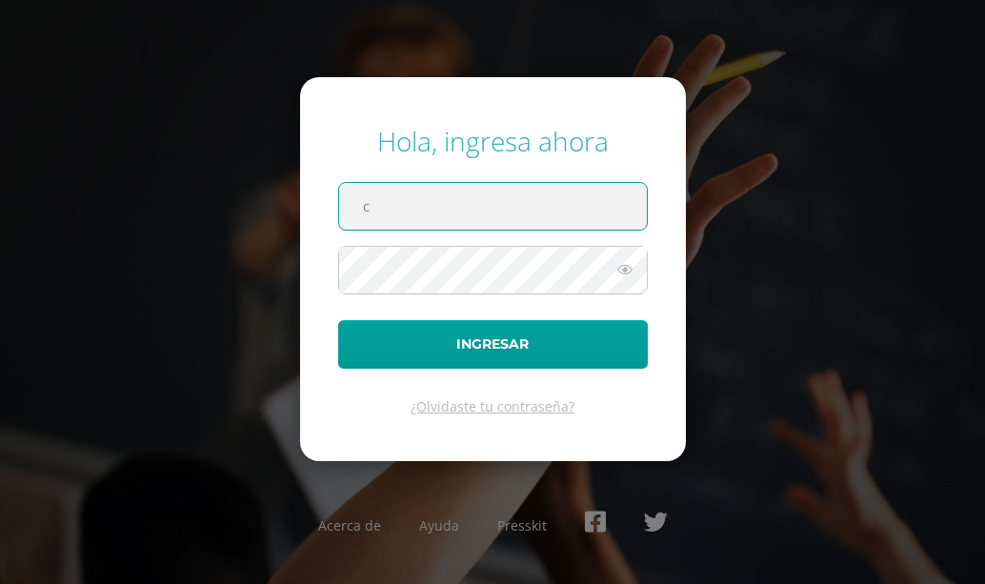
type input "[EMAIL_ADDRESS][DOMAIN_NAME]"
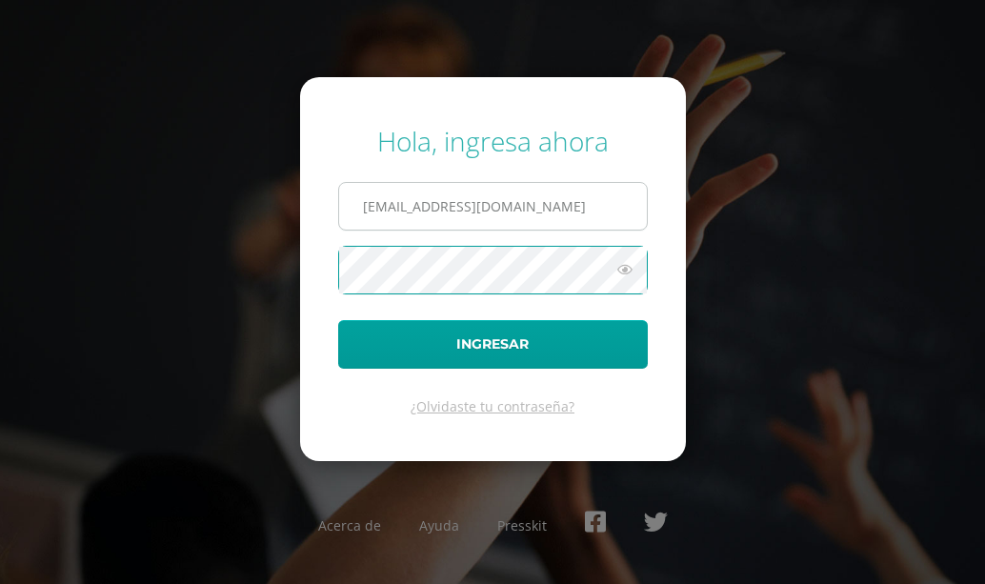
click at [338, 320] on button "Ingresar" at bounding box center [493, 344] width 310 height 49
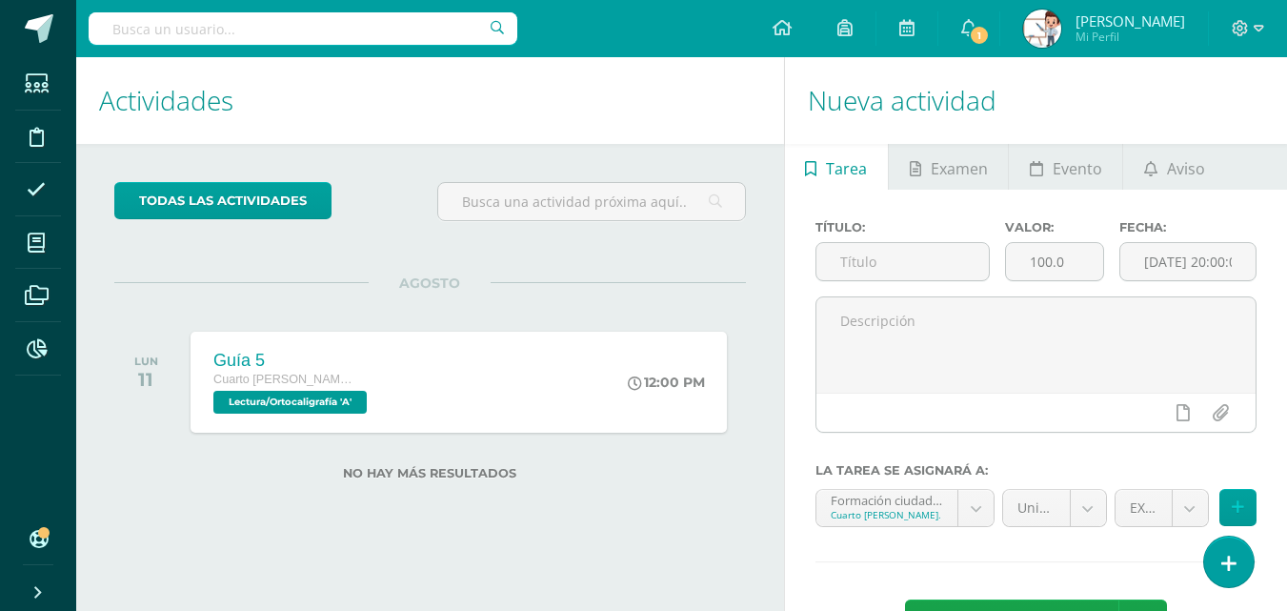
click at [849, 171] on span "Tarea" at bounding box center [846, 169] width 41 height 46
click at [1152, 170] on icon at bounding box center [1150, 168] width 13 height 15
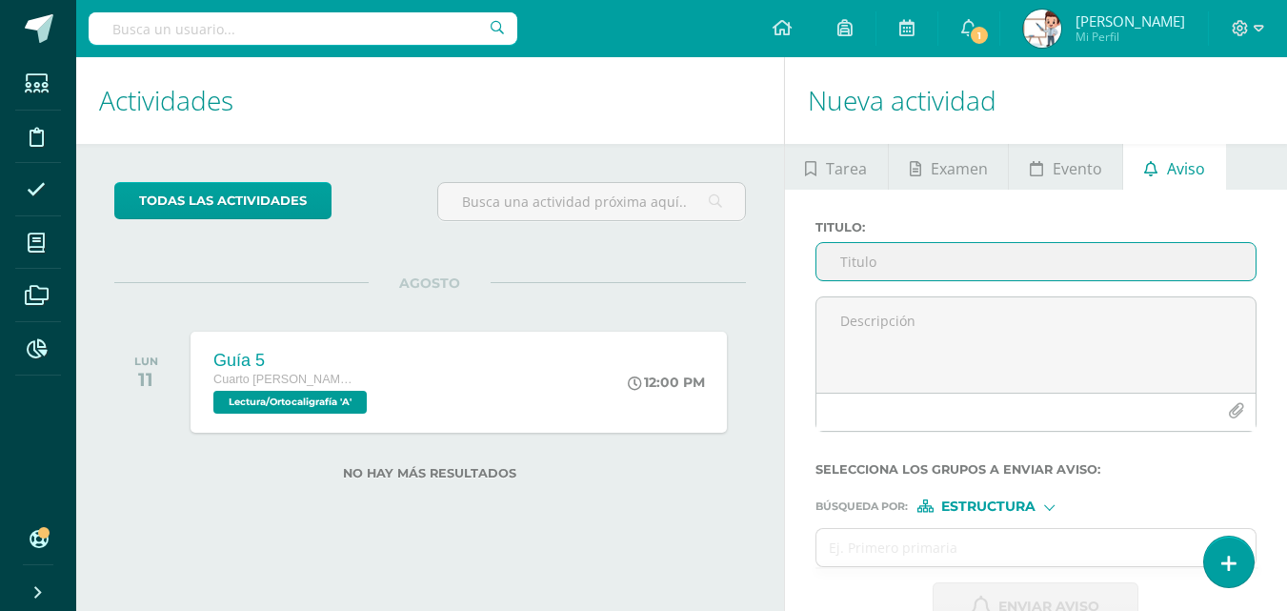
scroll to position [50, 0]
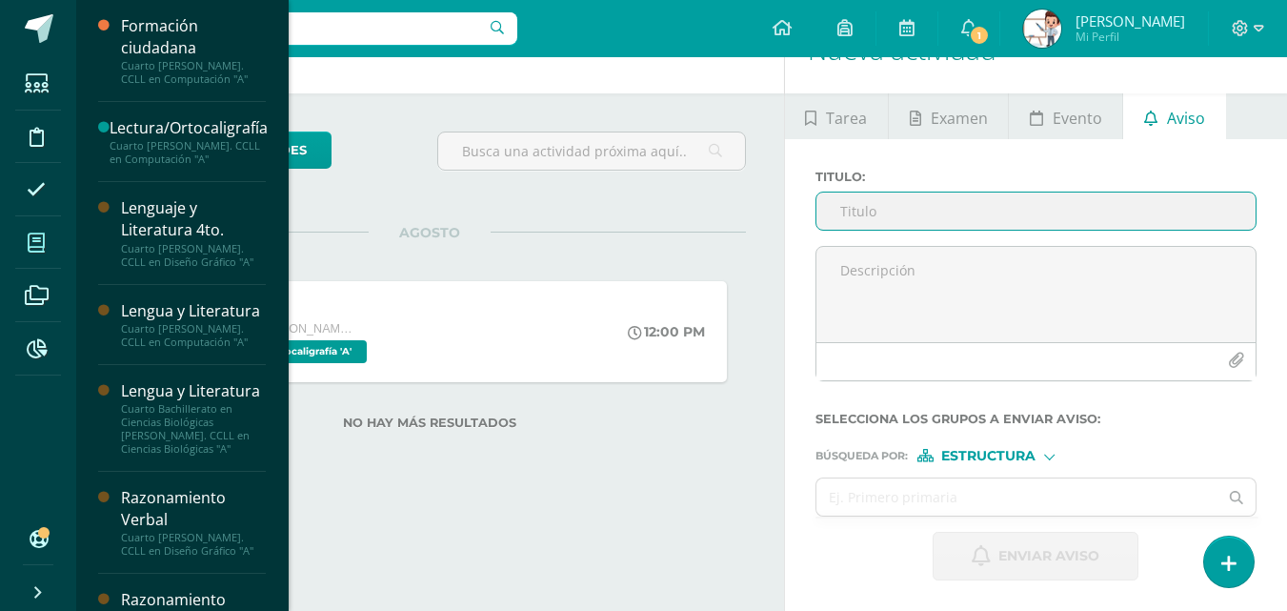
click at [43, 248] on icon at bounding box center [36, 242] width 17 height 19
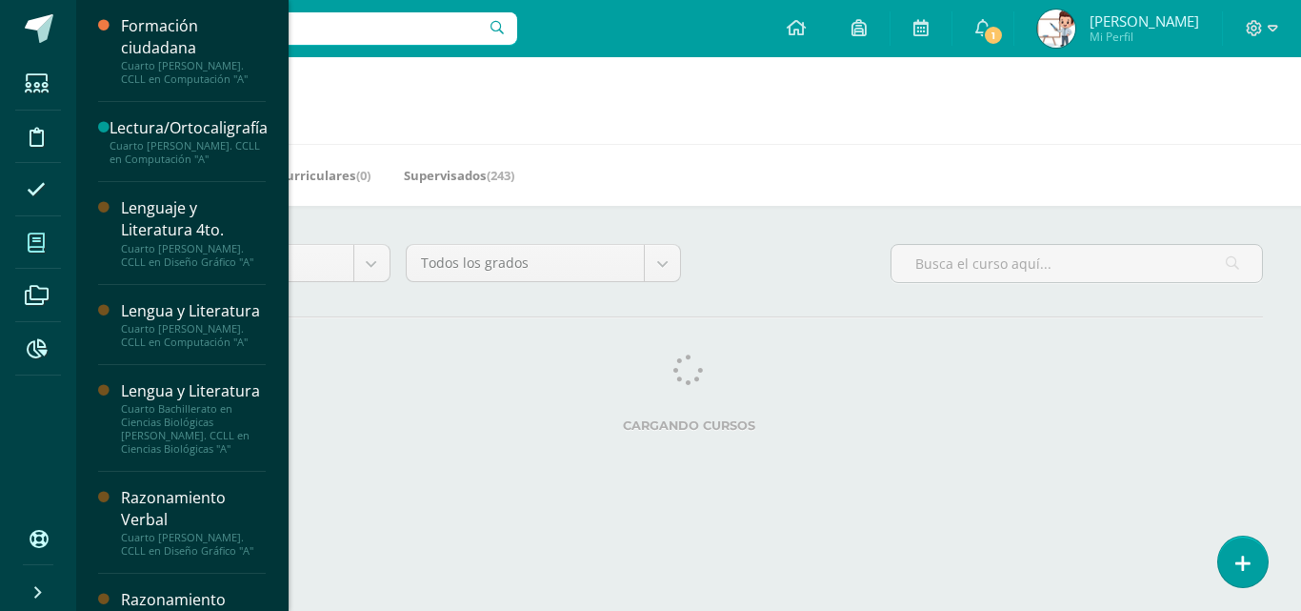
click at [42, 238] on icon at bounding box center [36, 242] width 17 height 19
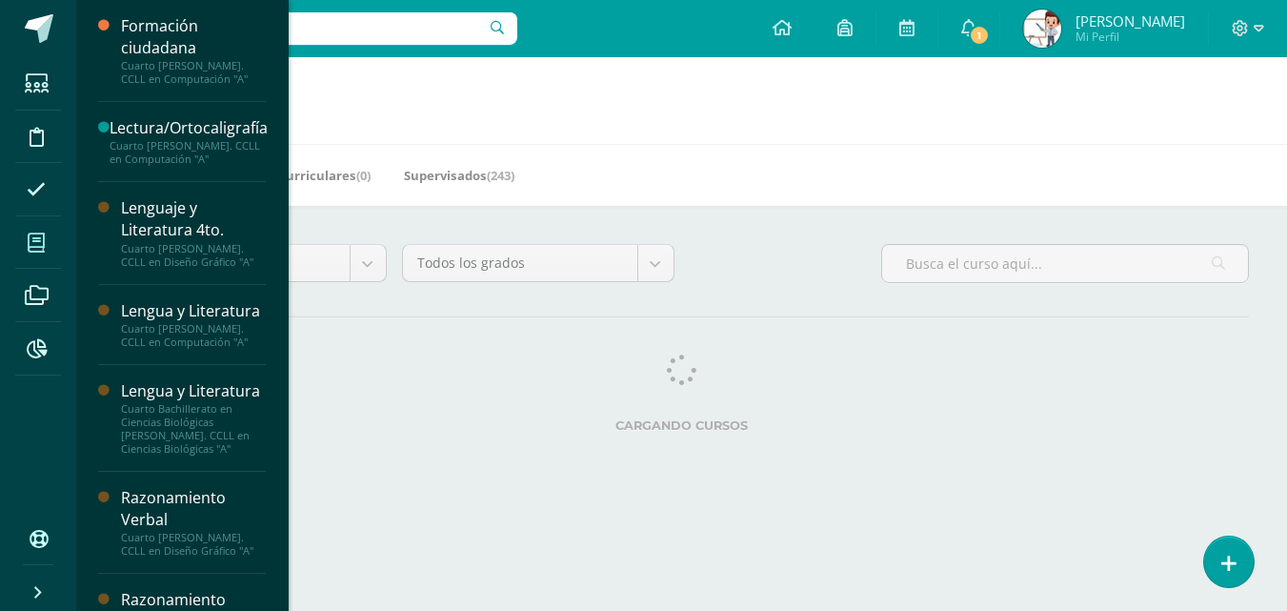
click at [34, 237] on icon at bounding box center [36, 242] width 17 height 19
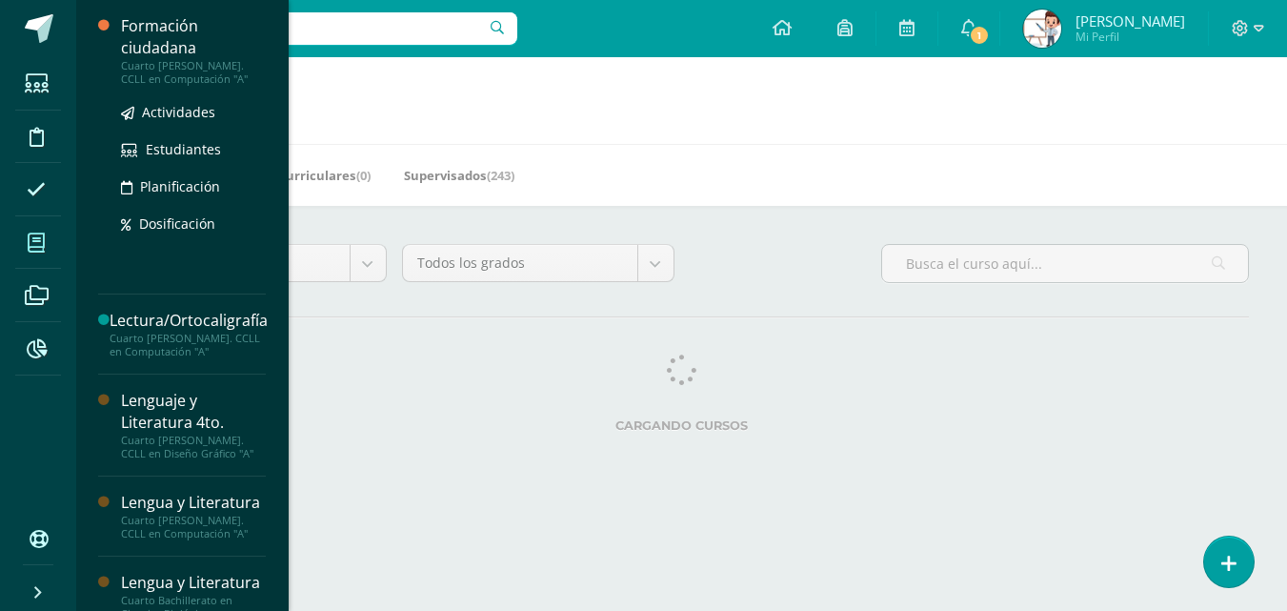
click at [142, 57] on div "Formación ciudadana" at bounding box center [193, 37] width 145 height 44
click at [157, 113] on span "Actividades" at bounding box center [178, 112] width 73 height 18
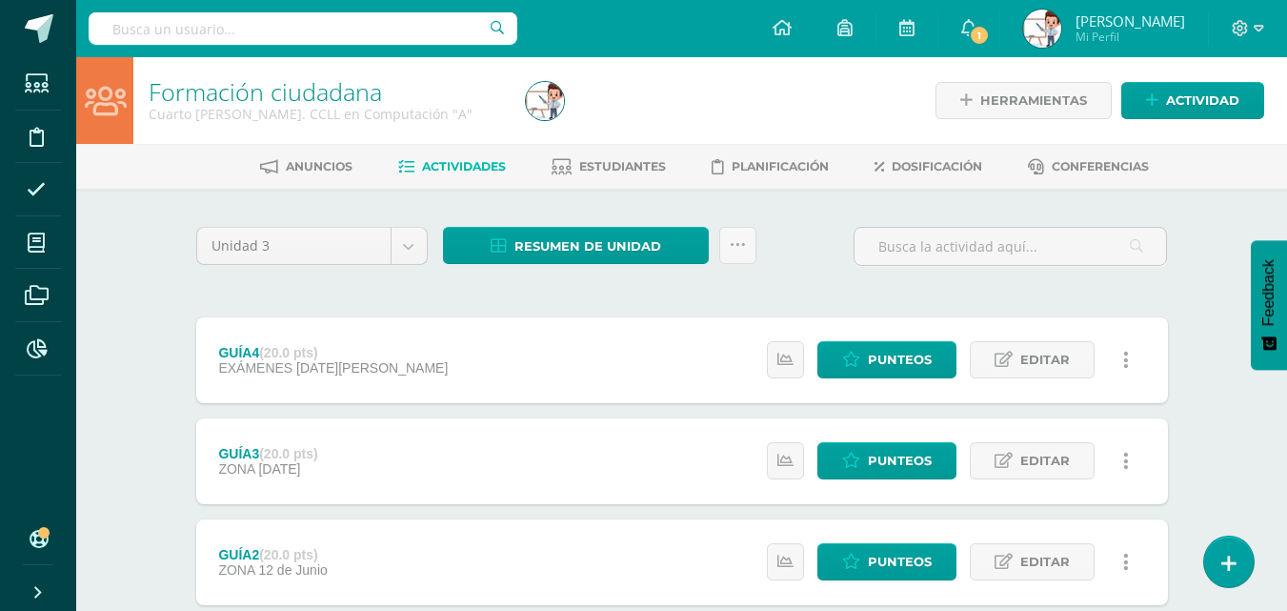
click at [473, 351] on div "GUÍA4 (20.0 pts) EXÁMENES 22 de Julio Estatus de Actividad: 0 Estudiantes sin c…" at bounding box center [682, 360] width 972 height 86
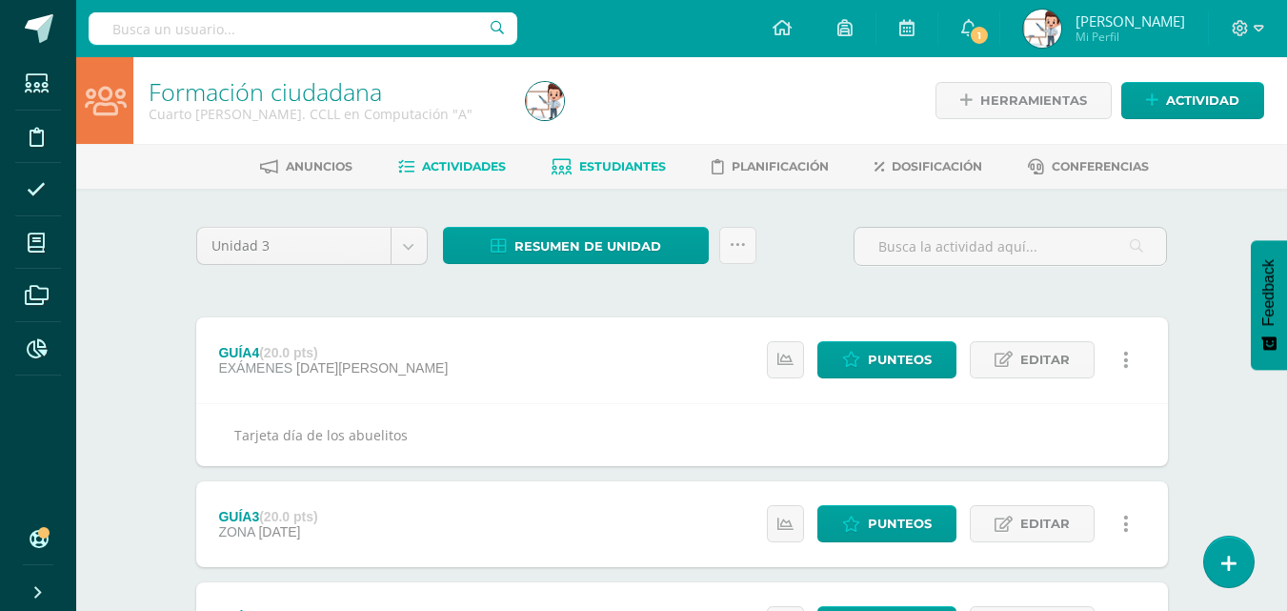
click at [605, 170] on span "Estudiantes" at bounding box center [622, 166] width 87 height 14
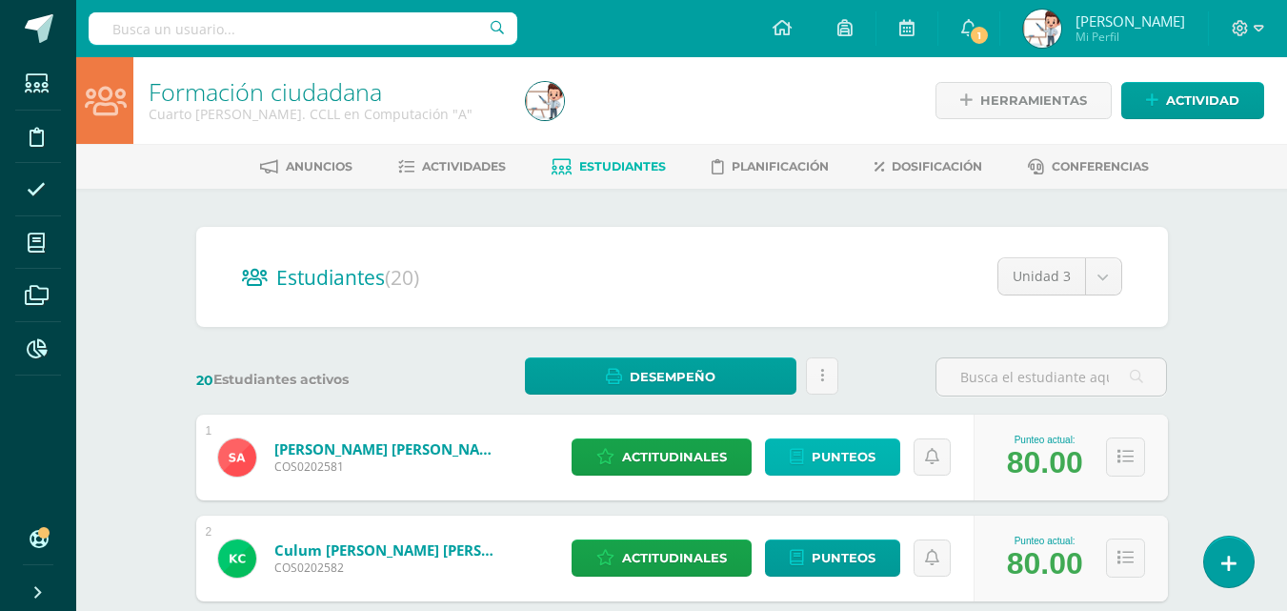
click at [836, 450] on span "Punteos" at bounding box center [844, 456] width 64 height 35
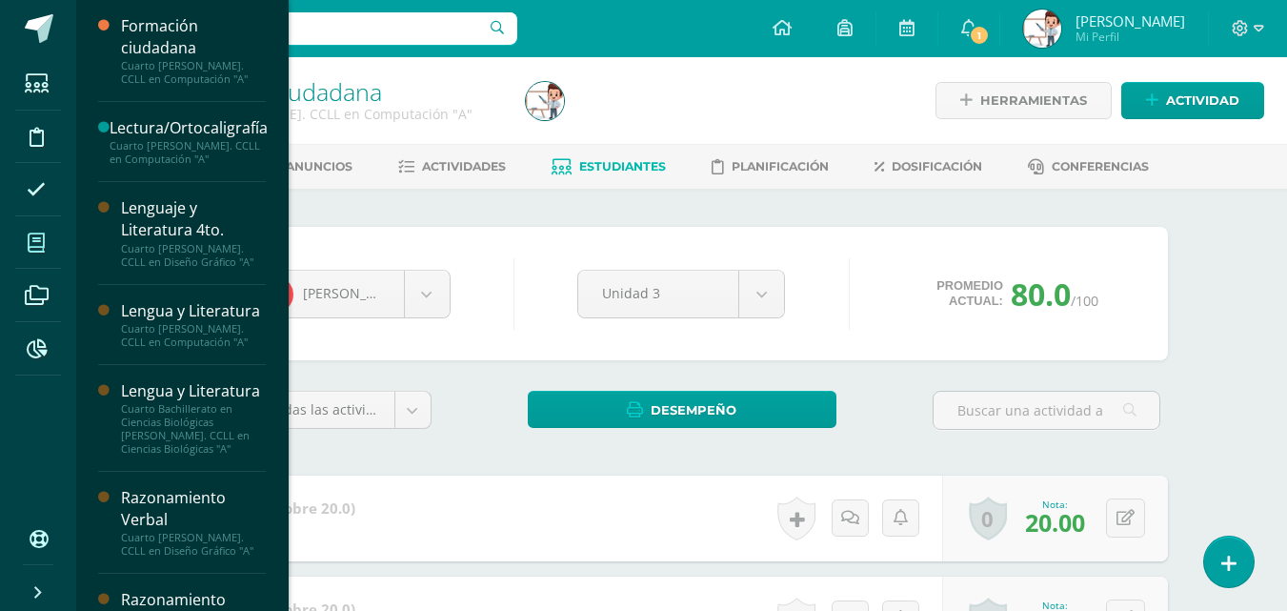
click at [36, 240] on icon at bounding box center [36, 242] width 17 height 19
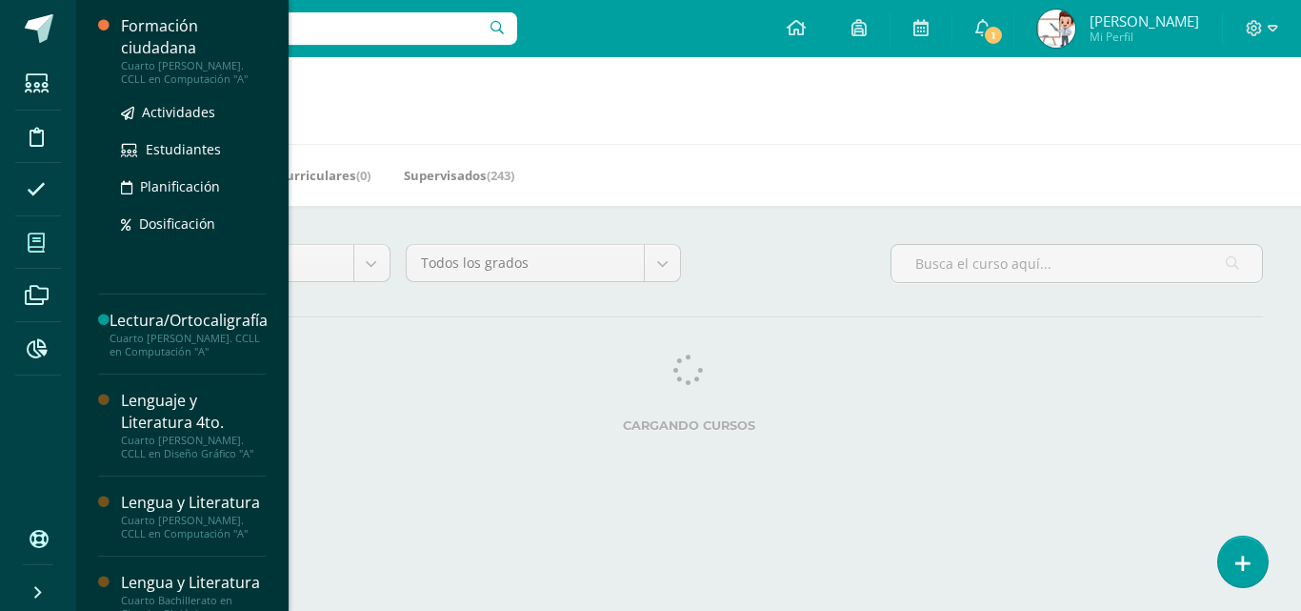
click at [199, 67] on div "Cuarto [PERSON_NAME]. CCLL en Computación "A"" at bounding box center [193, 72] width 145 height 27
click at [186, 116] on span "Actividades" at bounding box center [178, 112] width 73 height 18
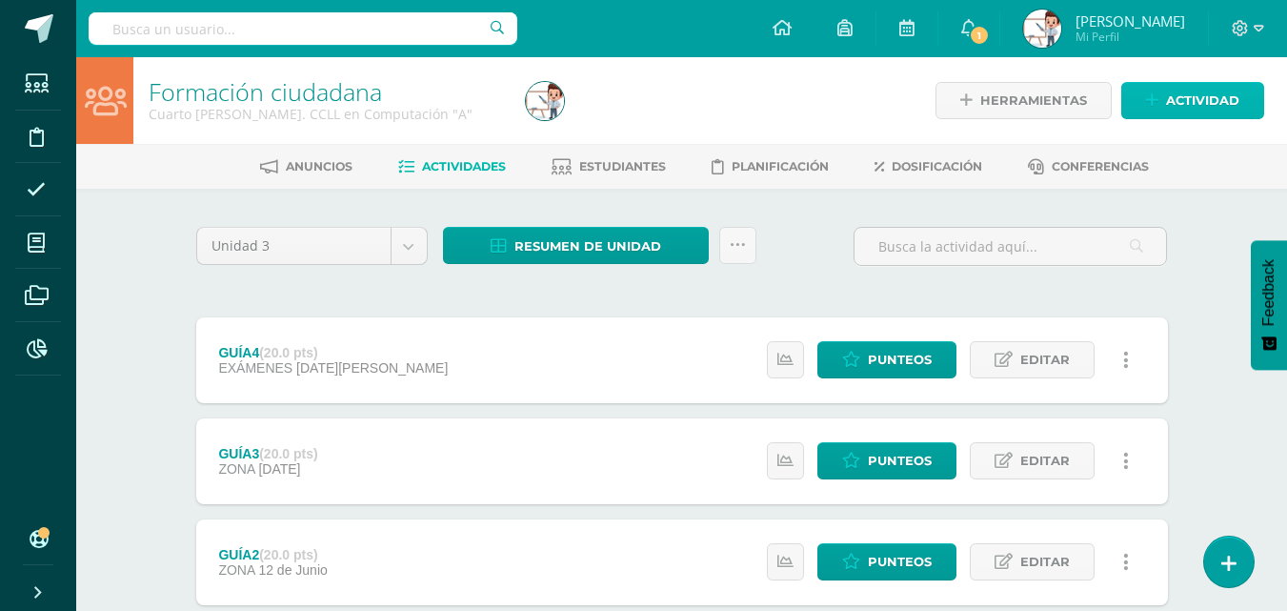
click at [1176, 104] on span "Actividad" at bounding box center [1202, 100] width 73 height 35
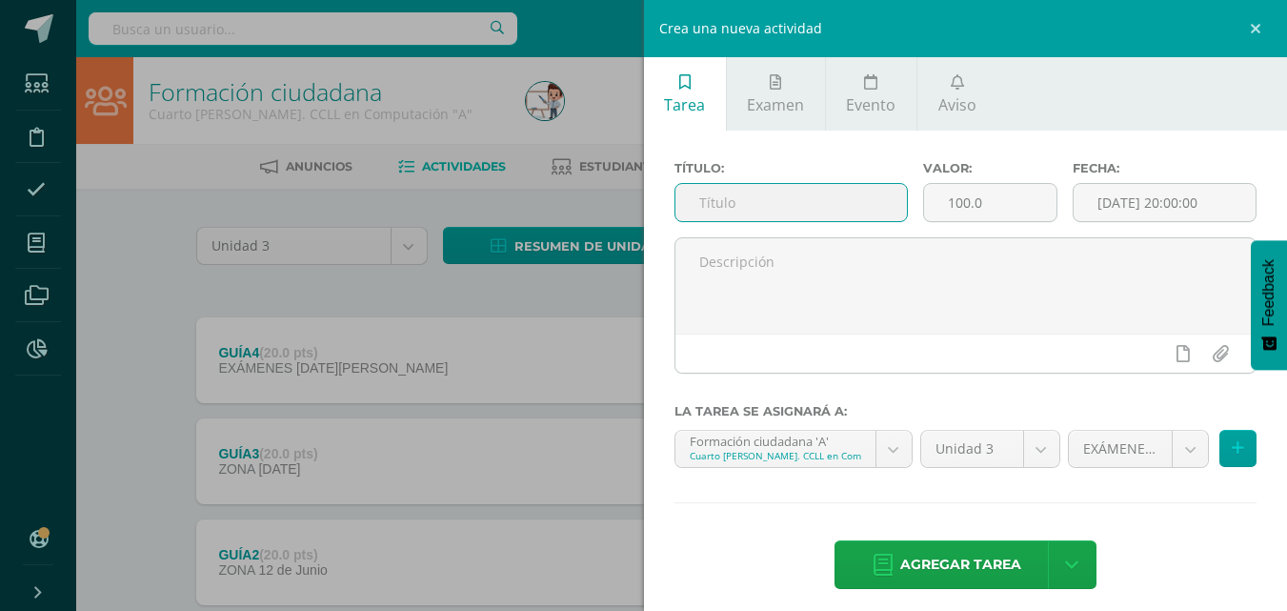
click at [807, 217] on input "text" at bounding box center [790, 202] width 231 height 37
type input "GUIA 5"
click at [985, 209] on input "100.0" at bounding box center [990, 202] width 132 height 37
type input "1"
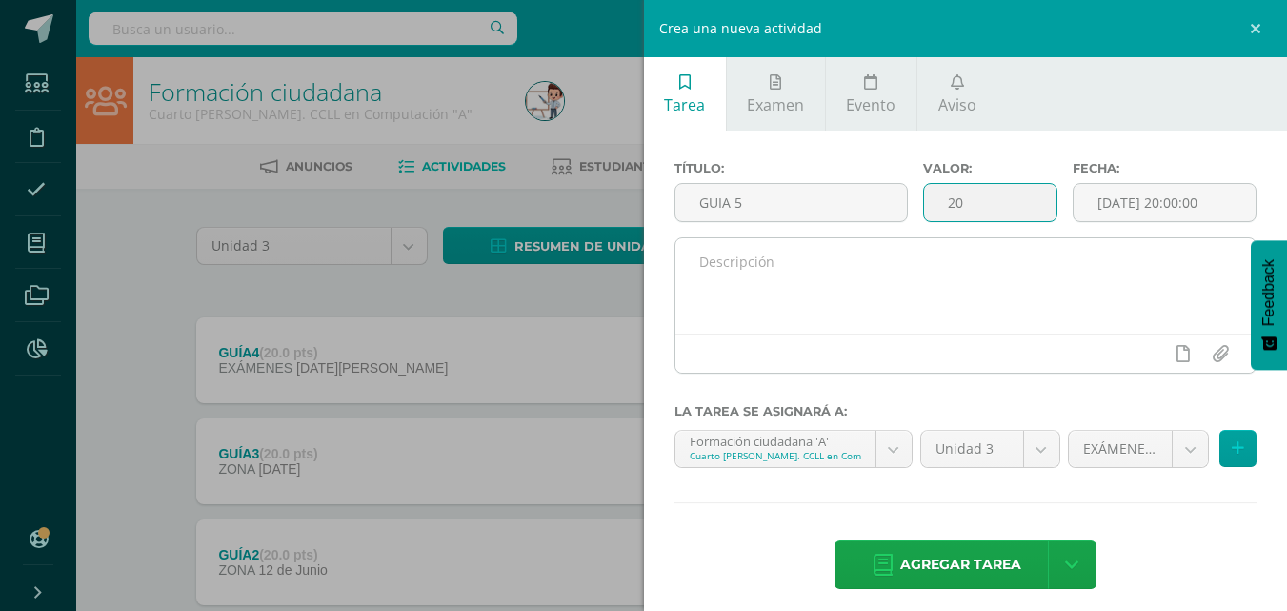
type input "20"
click at [852, 290] on textarea at bounding box center [965, 285] width 581 height 95
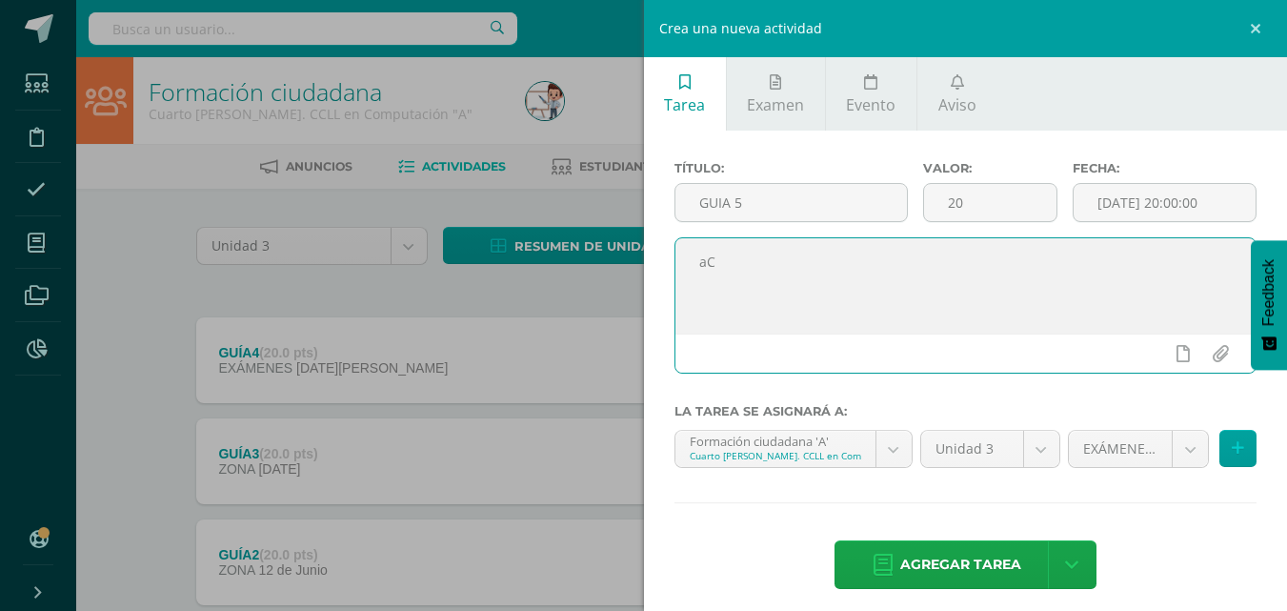
type textarea "a"
type textarea "A"
type textarea "Acto Cívico"
click at [1027, 450] on body "Estudiantes Disciplina Asistencia Mis cursos Archivos Reportes Soporte Ayuda Re…" at bounding box center [643, 416] width 1287 height 832
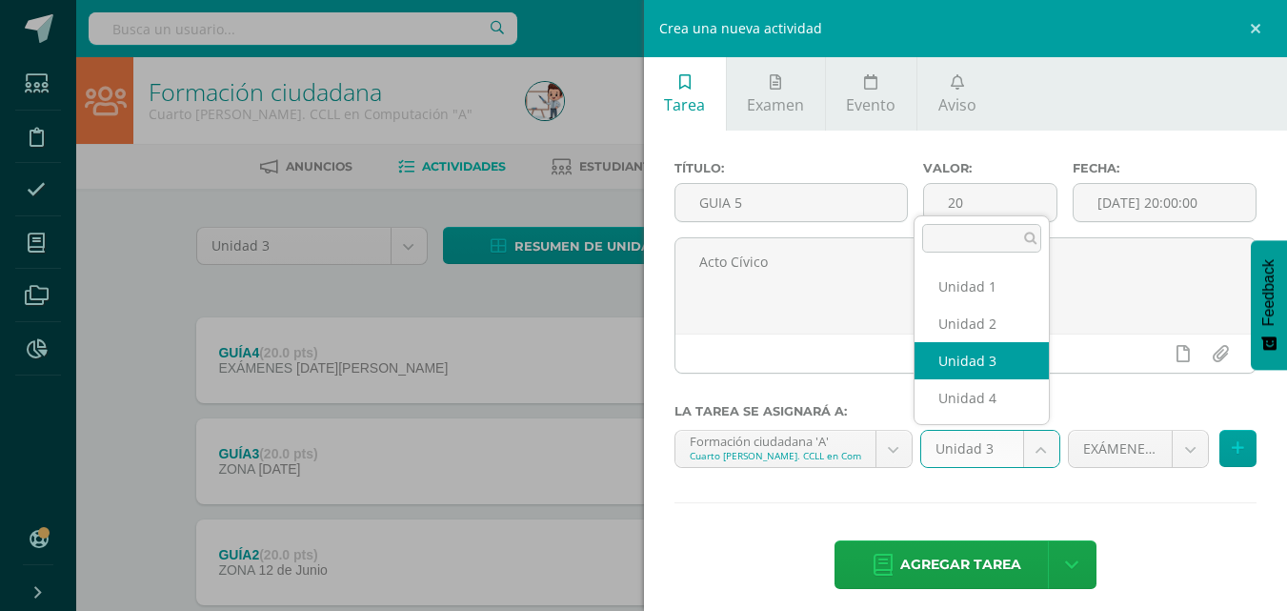
click at [1112, 499] on body "Estudiantes Disciplina Asistencia Mis cursos Archivos Reportes Soporte Ayuda Re…" at bounding box center [643, 416] width 1287 height 832
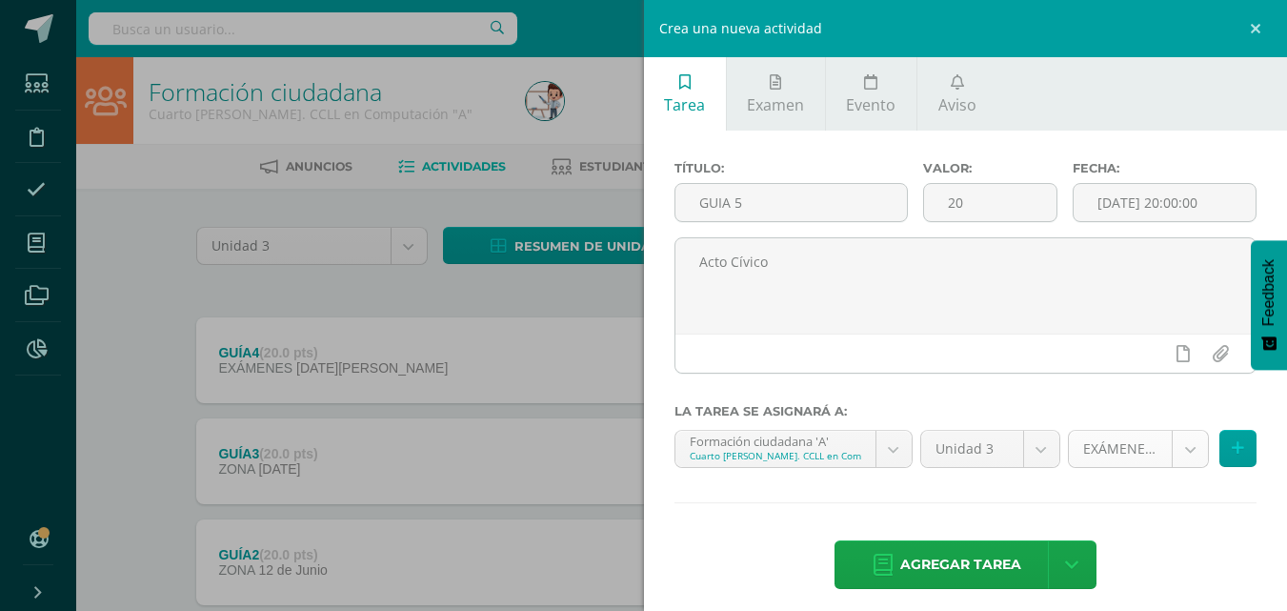
click at [1180, 451] on body "Estudiantes Disciplina Asistencia Mis cursos Archivos Reportes Soporte Ayuda Re…" at bounding box center [643, 416] width 1287 height 832
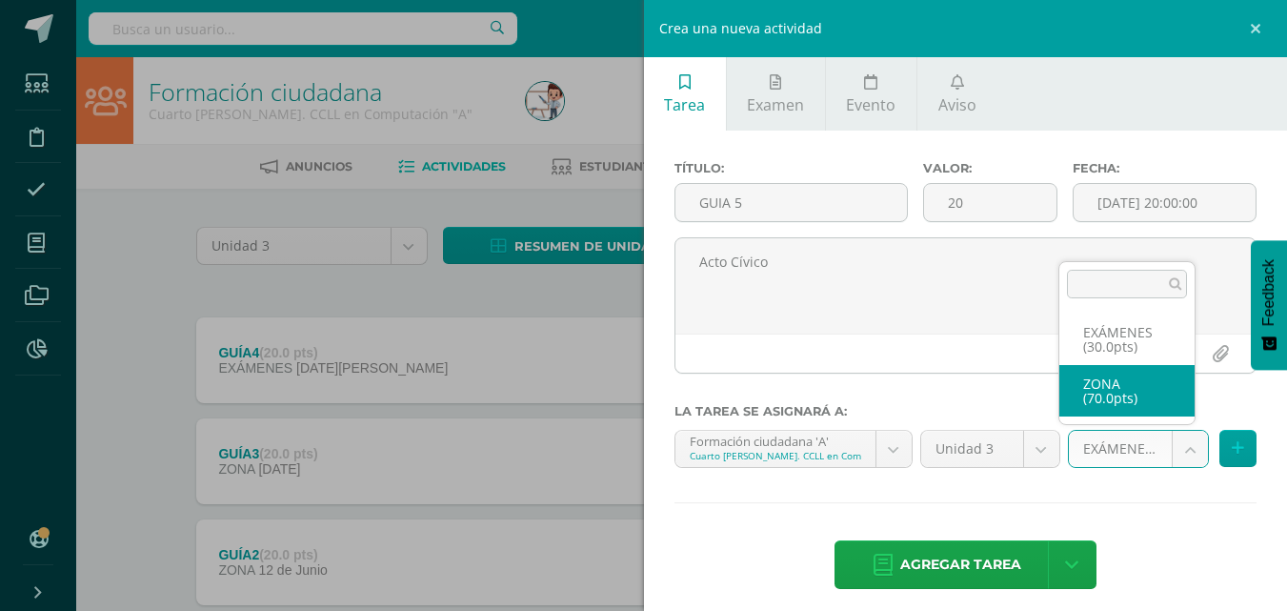
select select "119775"
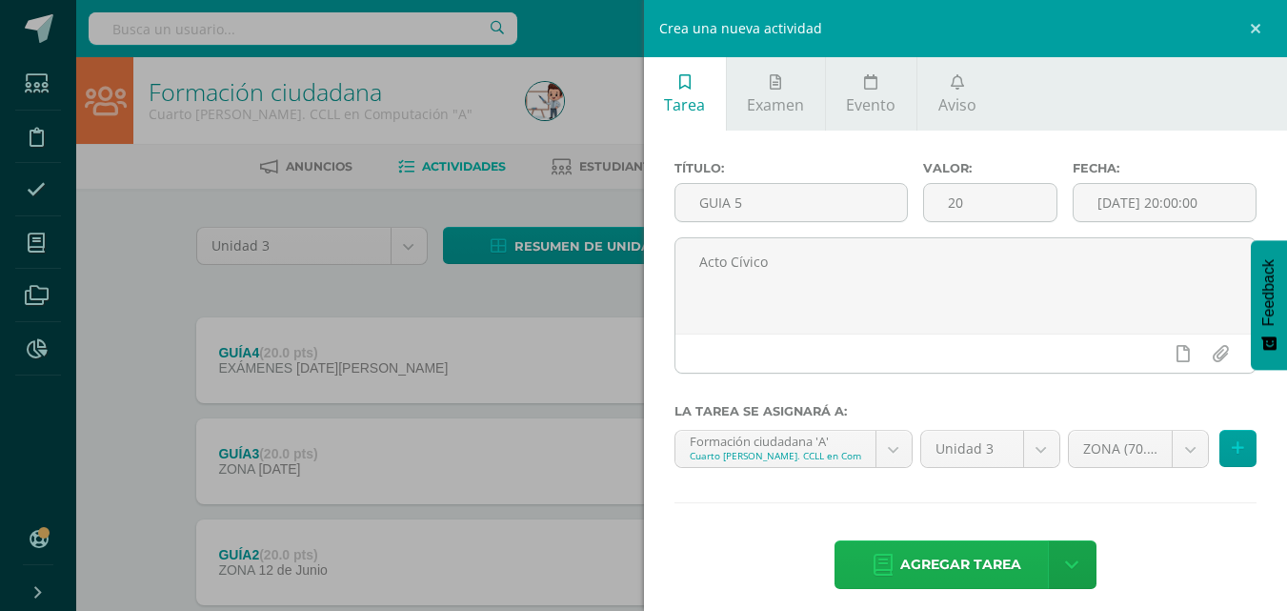
click at [945, 556] on span "Agregar tarea" at bounding box center [960, 564] width 121 height 47
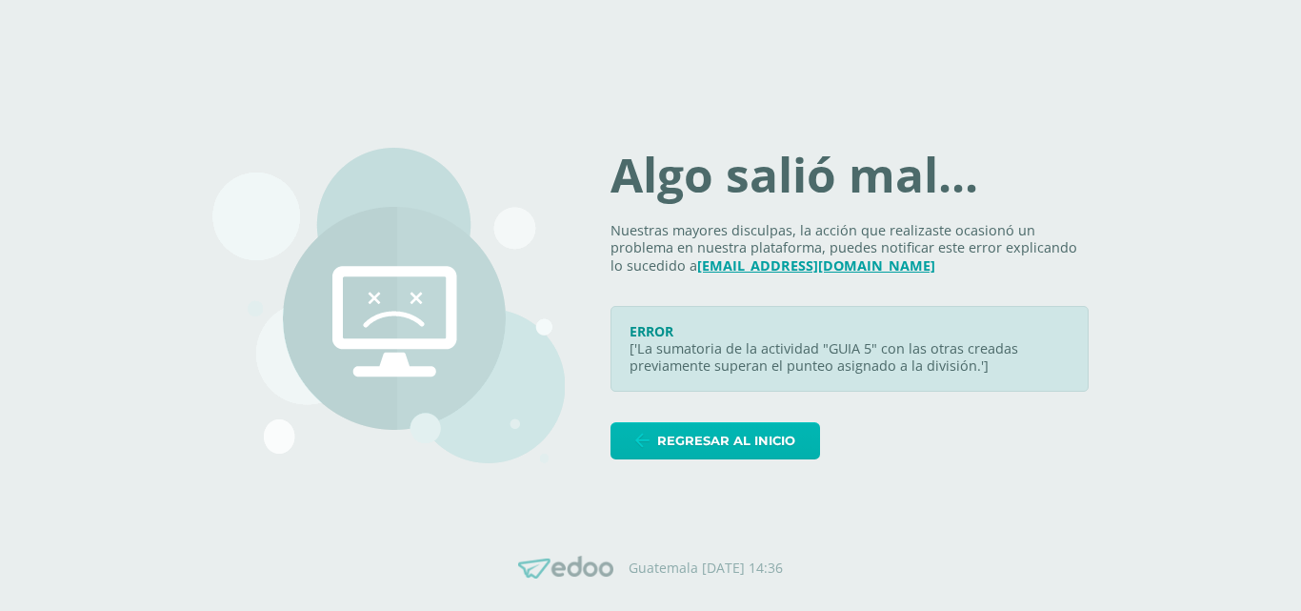
click at [754, 457] on span "Regresar al inicio" at bounding box center [726, 440] width 138 height 35
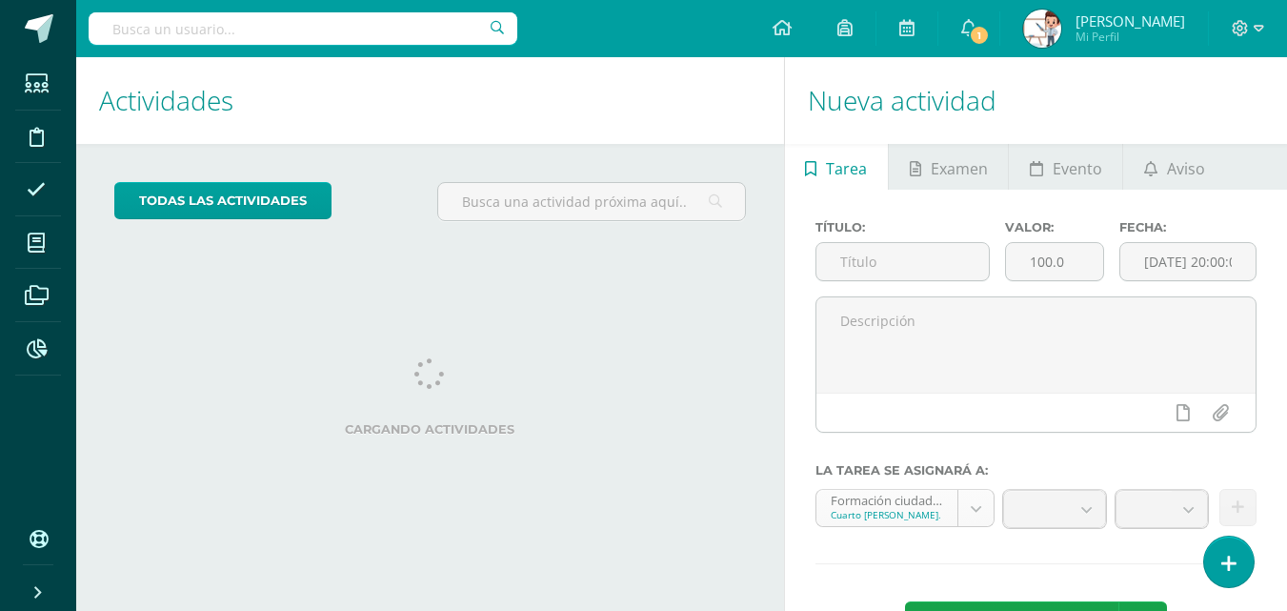
click at [968, 511] on body "Estudiantes Disciplina Asistencia Mis cursos Archivos Reportes Soporte Ayuda Re…" at bounding box center [643, 305] width 1287 height 611
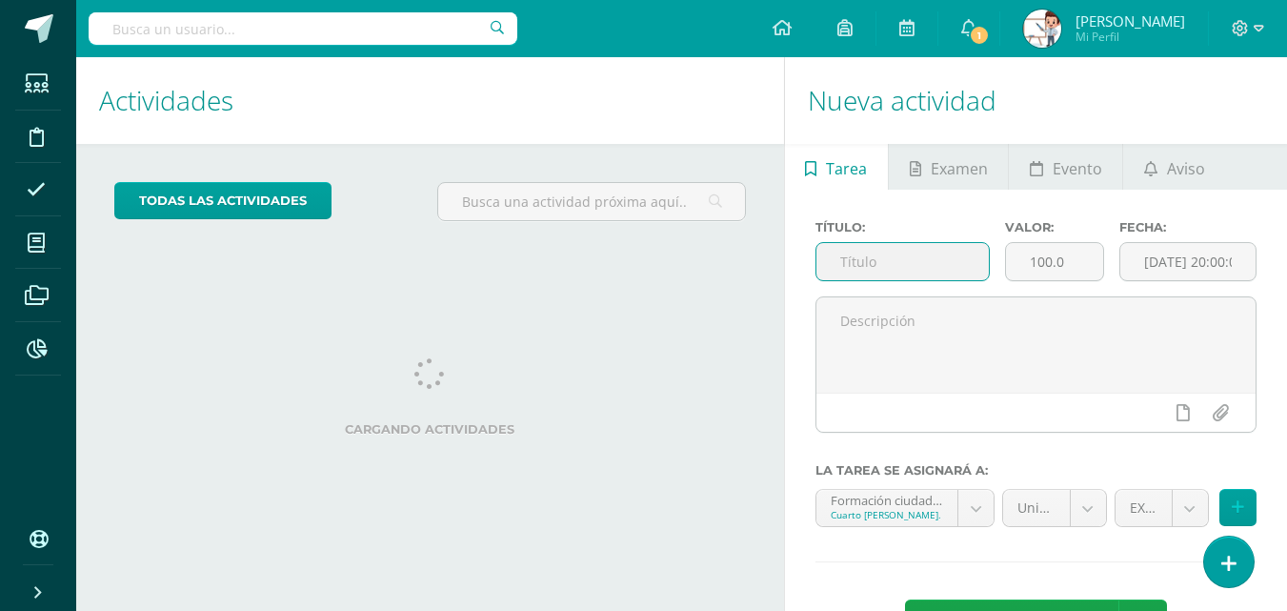
click at [887, 262] on input "text" at bounding box center [902, 261] width 173 height 37
type input "g"
type input "Guía 5"
click at [1076, 263] on input "100.0" at bounding box center [1054, 261] width 97 height 37
type input "1"
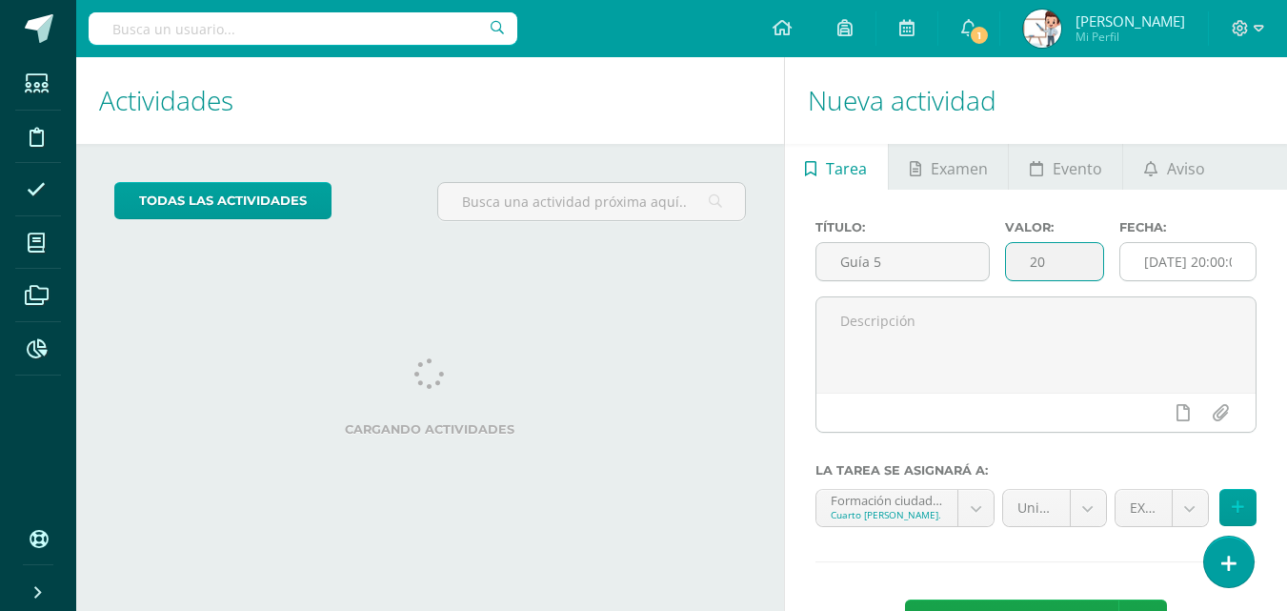
type input "20"
click at [1147, 256] on input "[DATE] 20:00:00" at bounding box center [1187, 261] width 135 height 37
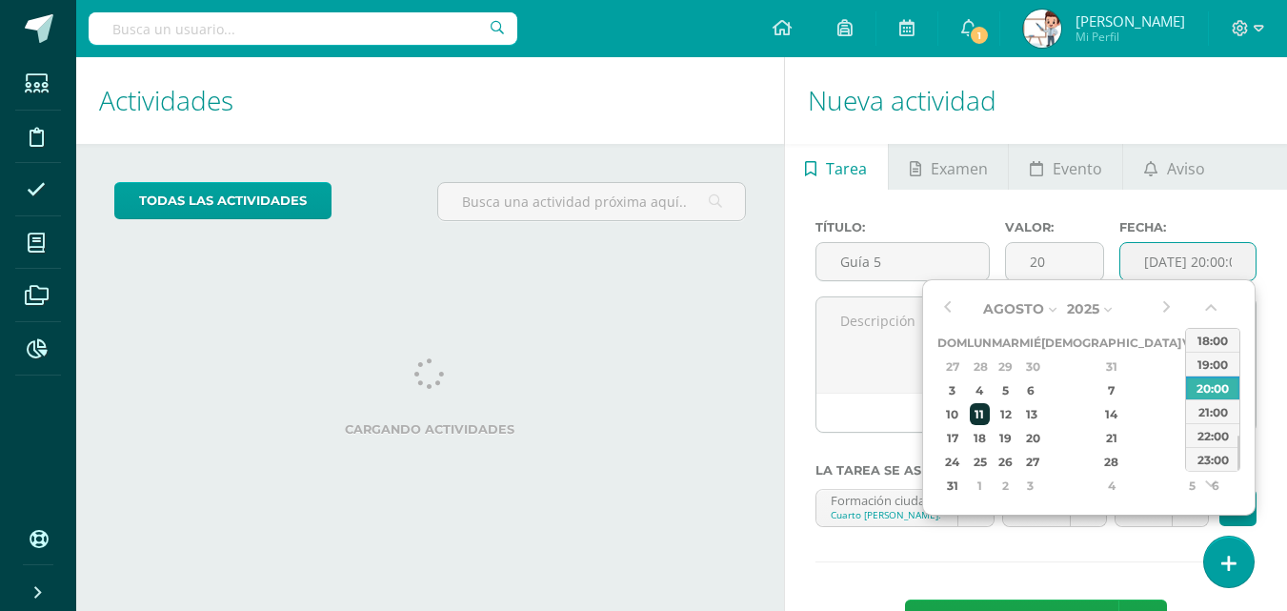
click at [986, 412] on div "11" at bounding box center [980, 414] width 20 height 22
type input "2025-08-11 20:00"
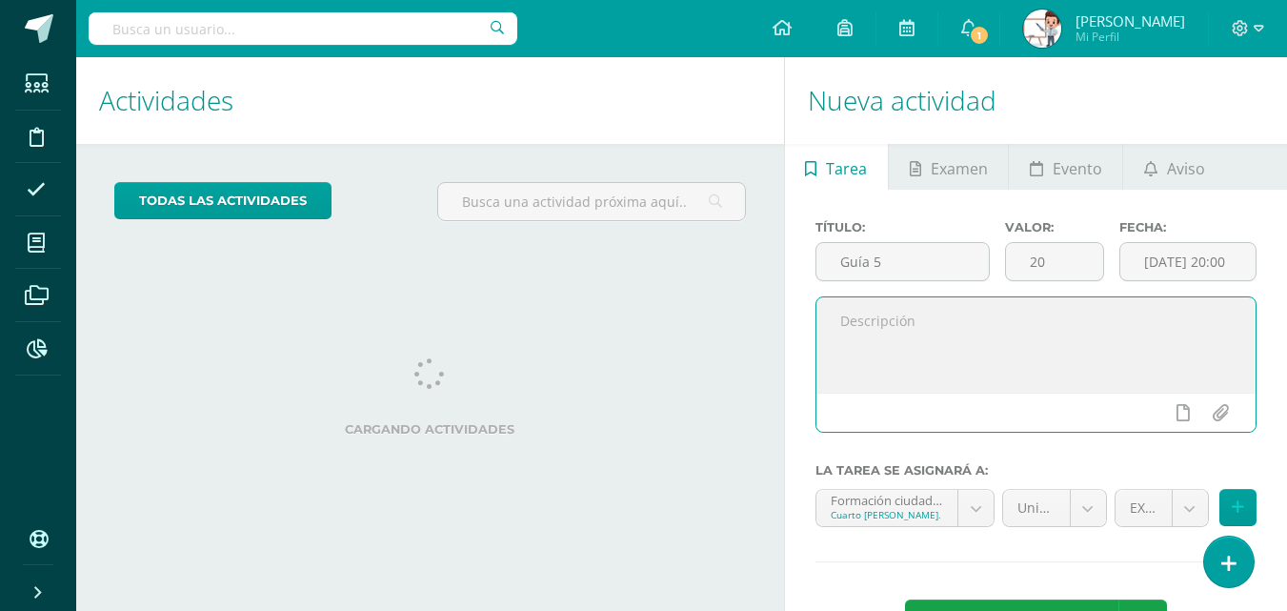
click at [872, 370] on textarea at bounding box center [1035, 344] width 439 height 95
type textarea "Acto Cívico"
click at [1190, 503] on body "Estudiantes Disciplina Asistencia Mis cursos Archivos Reportes Soporte Ayuda Re…" at bounding box center [643, 305] width 1287 height 611
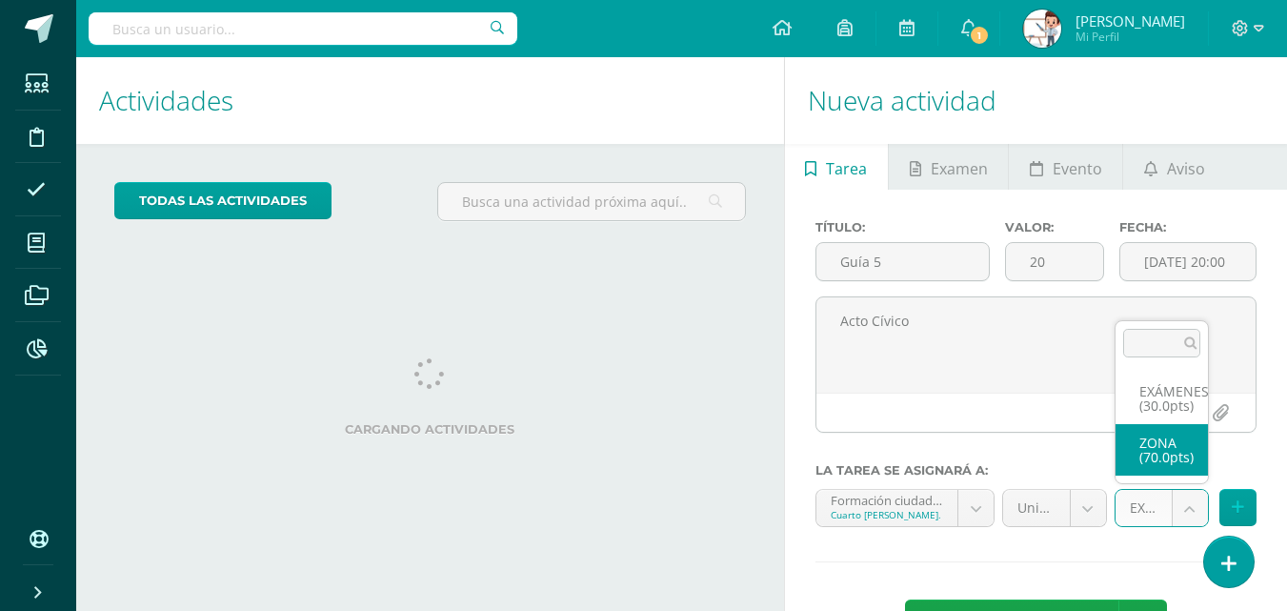
select select "119775"
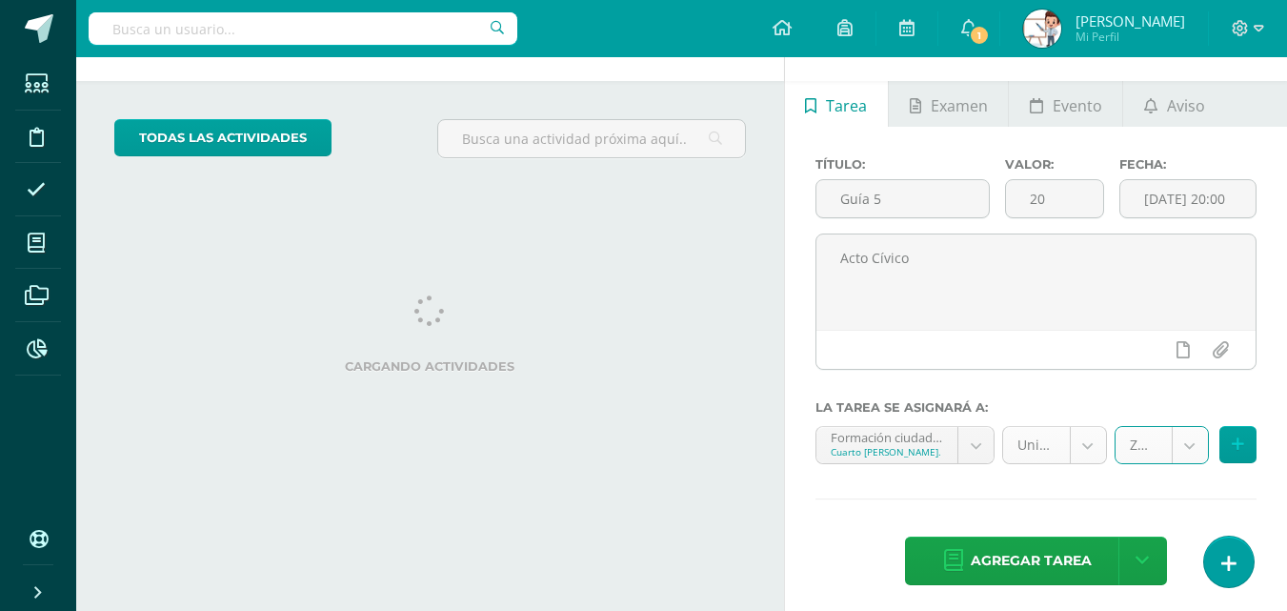
scroll to position [71, 0]
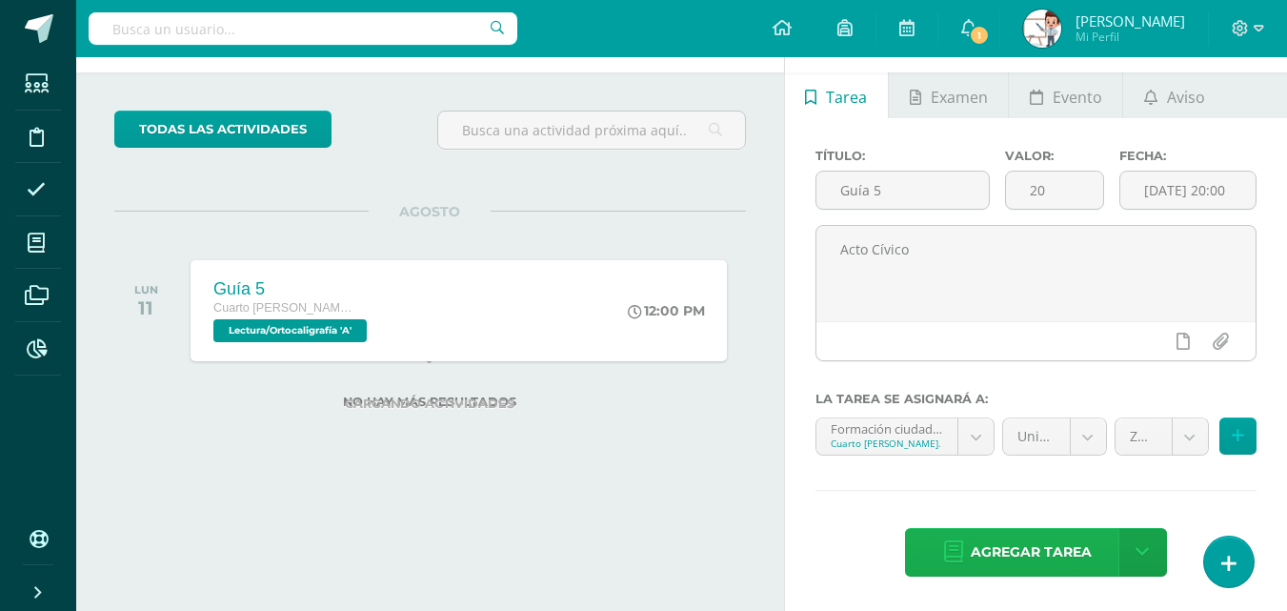
click at [1054, 548] on span "Agregar tarea" at bounding box center [1031, 552] width 121 height 47
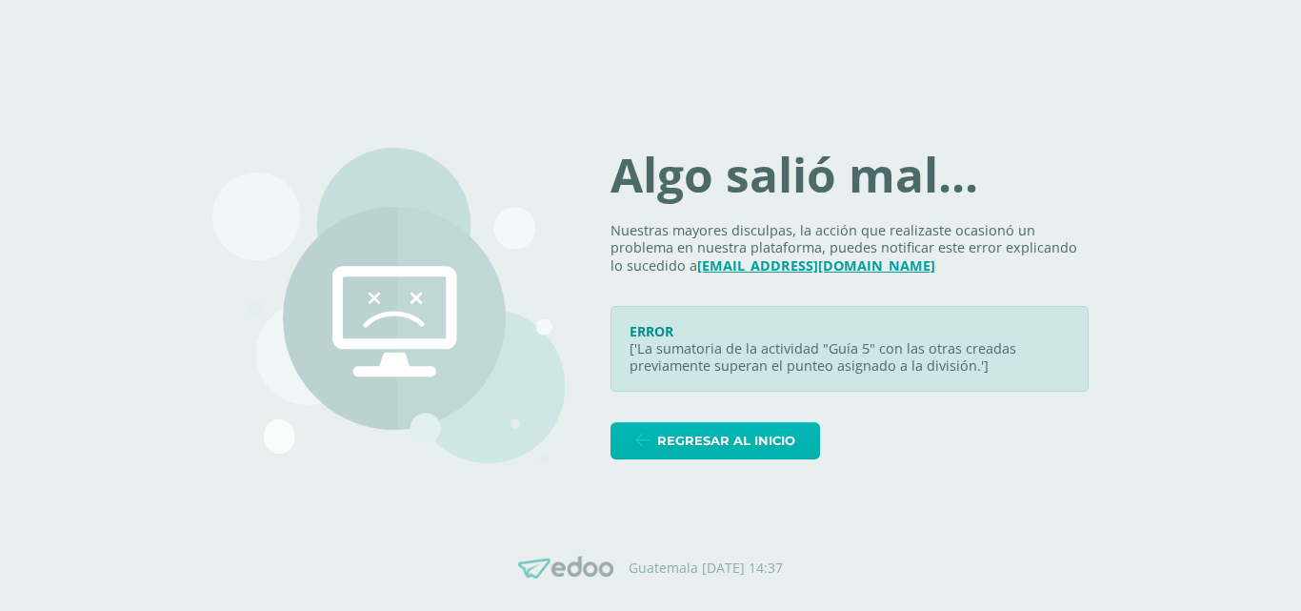
click at [782, 449] on span "Regresar al inicio" at bounding box center [726, 440] width 138 height 35
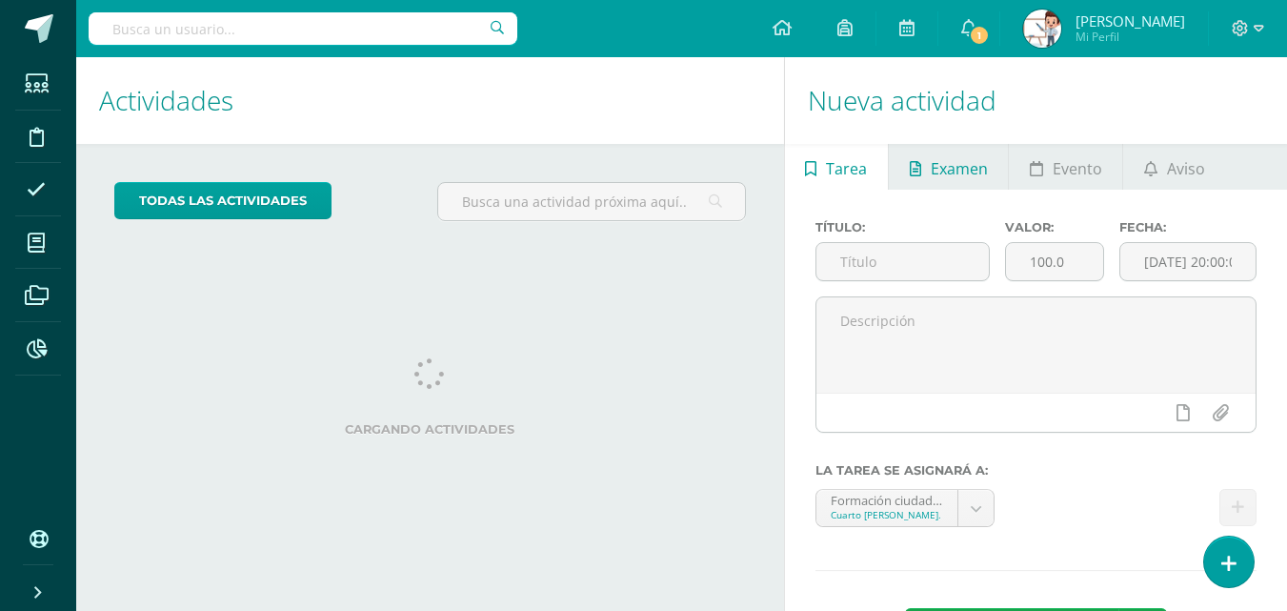
click at [949, 175] on span "Examen" at bounding box center [959, 169] width 57 height 46
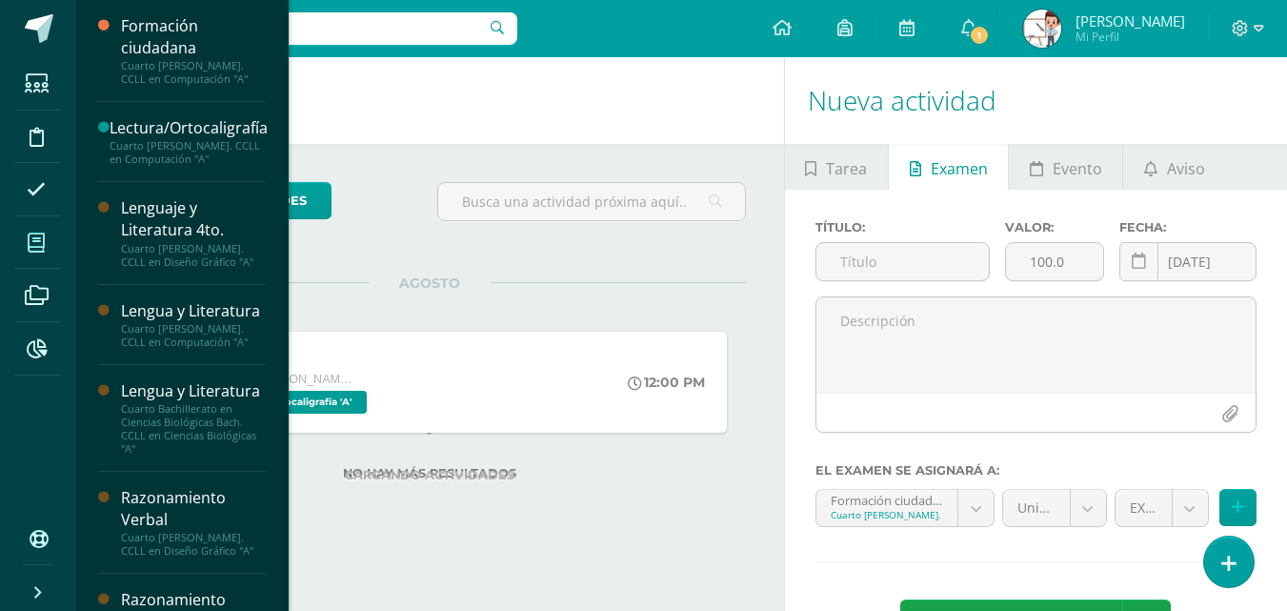
click at [42, 243] on icon at bounding box center [36, 242] width 17 height 19
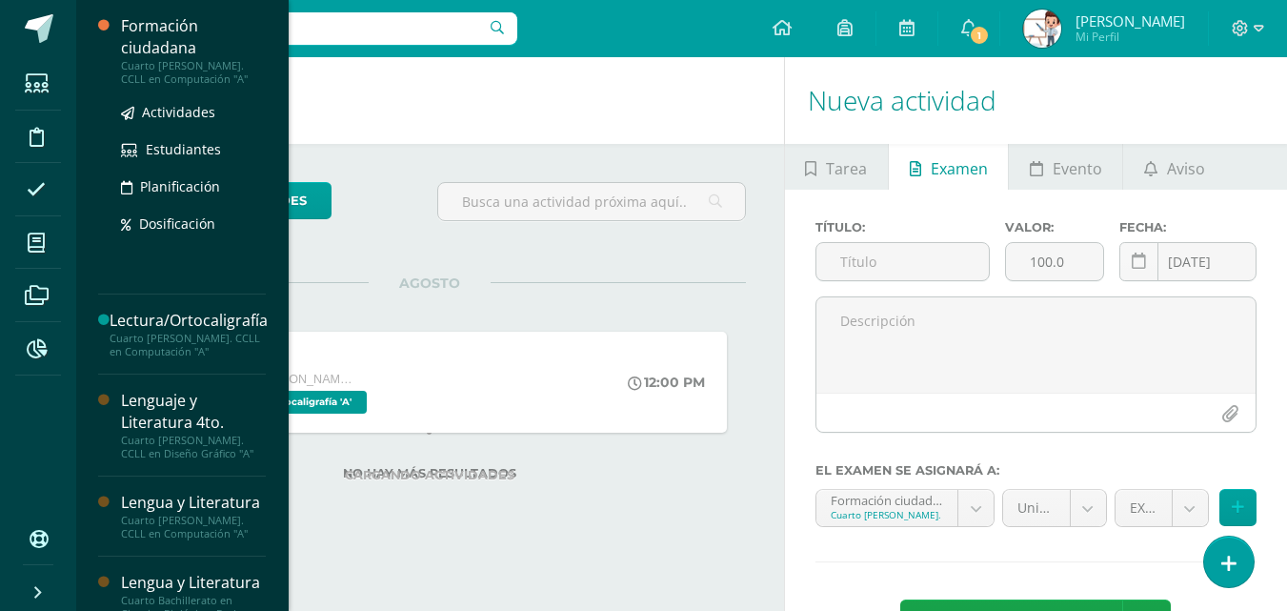
click at [191, 48] on div "Formación ciudadana" at bounding box center [193, 37] width 145 height 44
click at [195, 110] on span "Actividades" at bounding box center [178, 112] width 73 height 18
click at [184, 216] on span "Dosificación" at bounding box center [177, 223] width 76 height 18
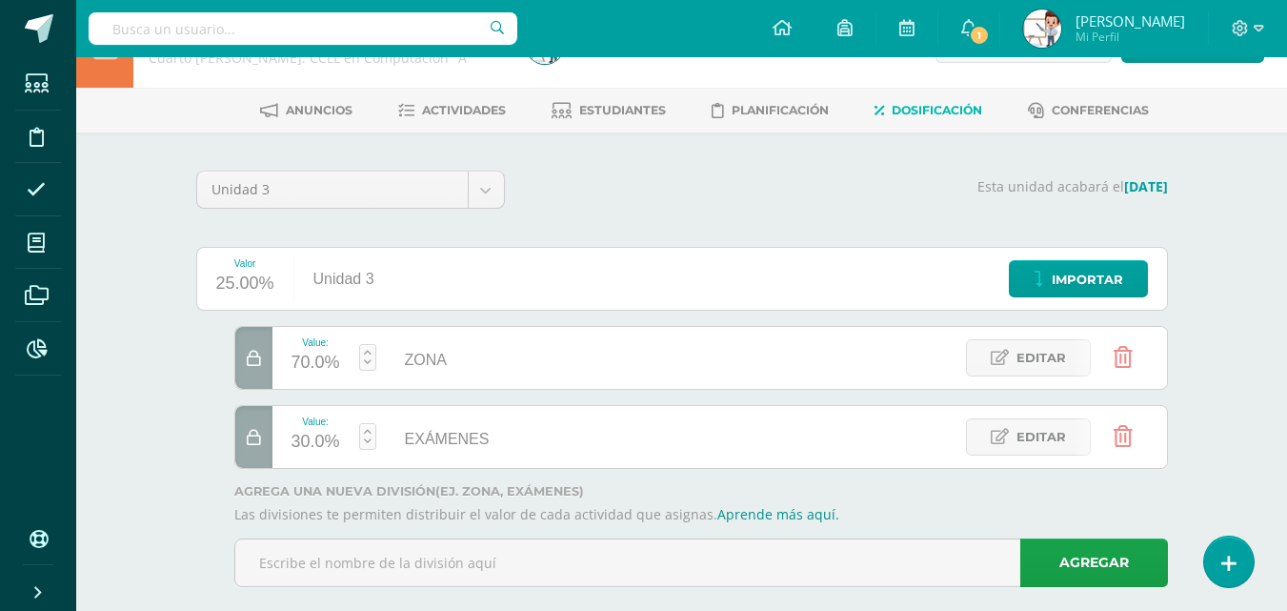
scroll to position [86, 0]
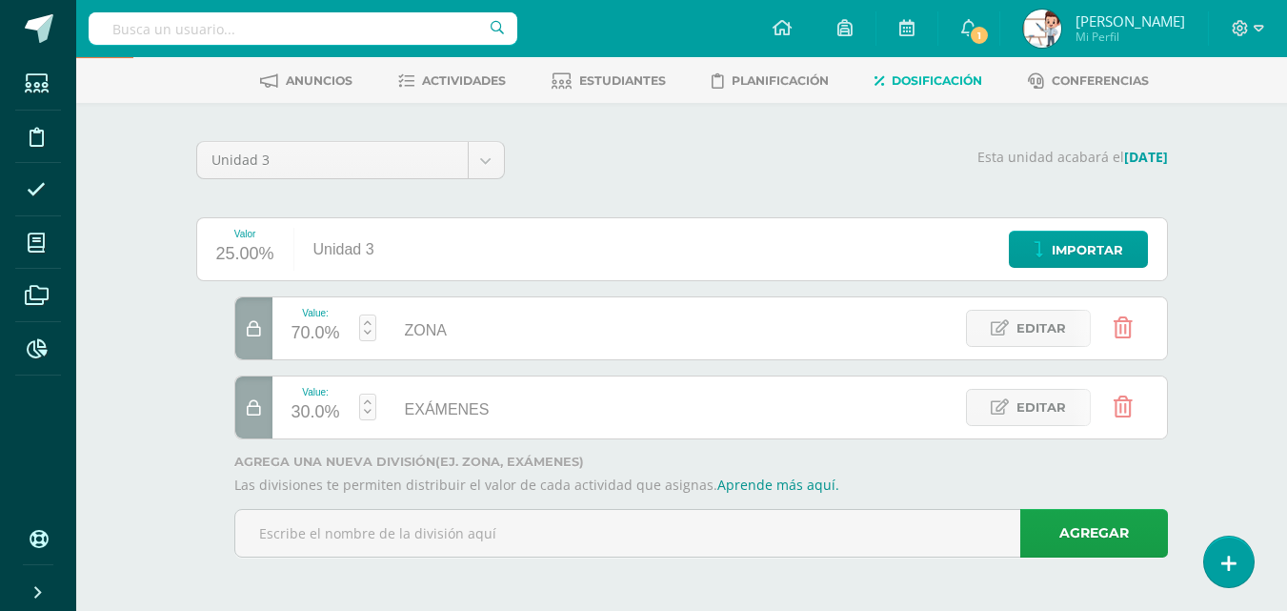
click at [617, 337] on input "ZONA" at bounding box center [596, 329] width 221 height 37
click at [432, 81] on span "Actividades" at bounding box center [464, 80] width 84 height 14
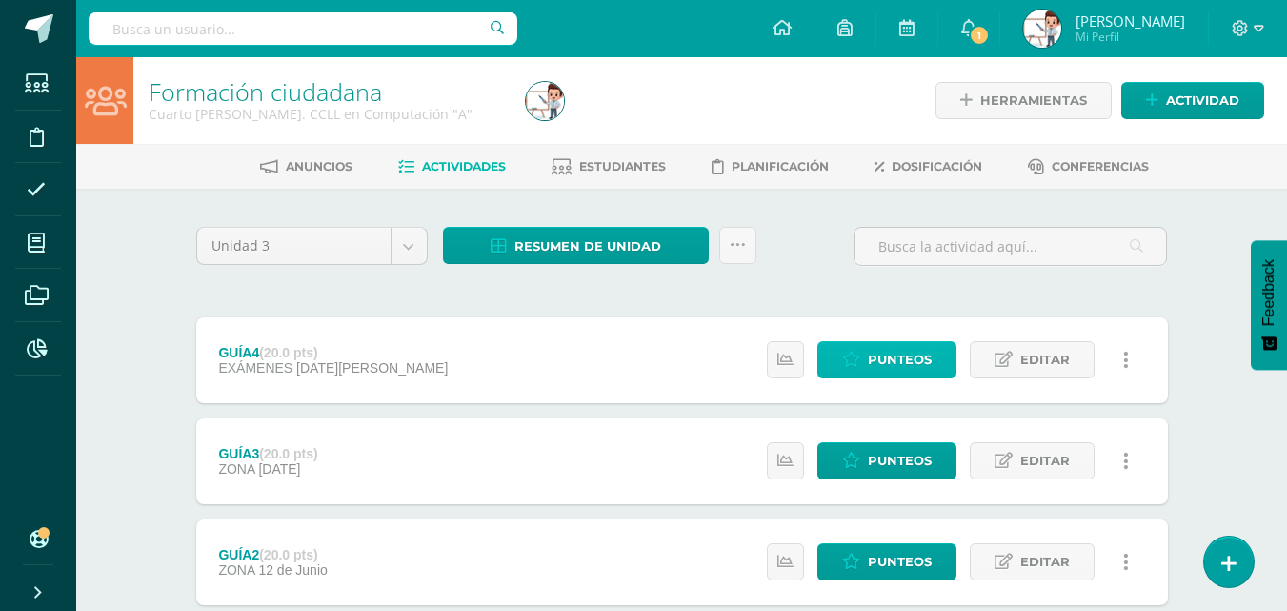
click at [876, 360] on span "Punteos" at bounding box center [900, 359] width 64 height 35
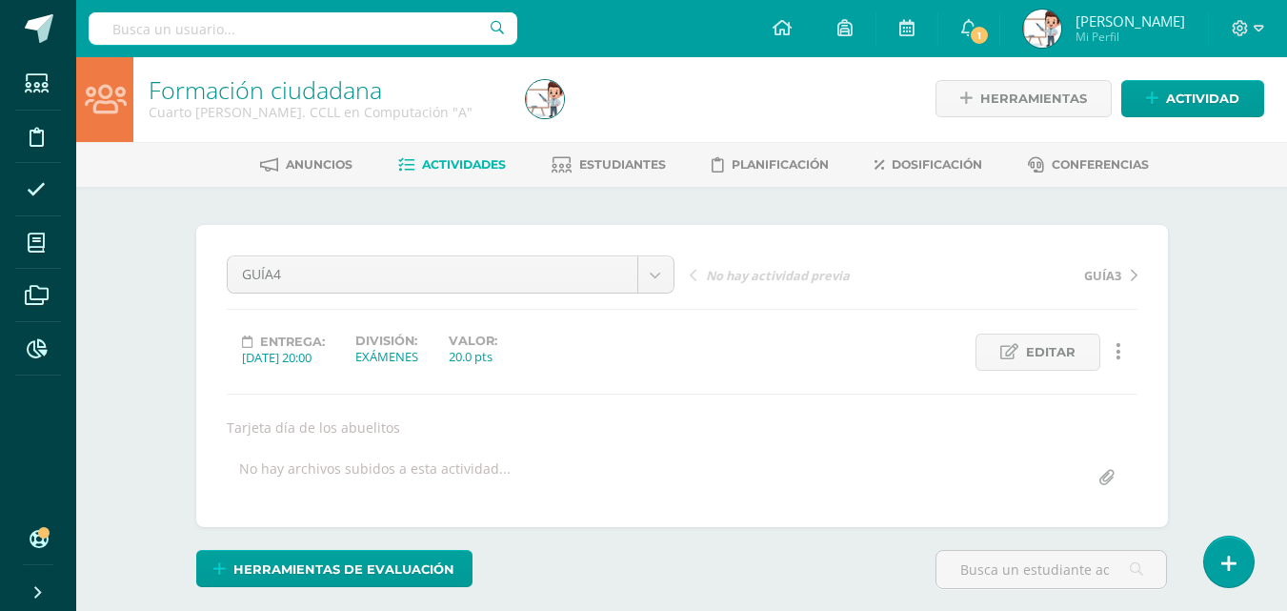
scroll to position [3, 0]
click at [453, 160] on span "Actividades" at bounding box center [464, 163] width 84 height 14
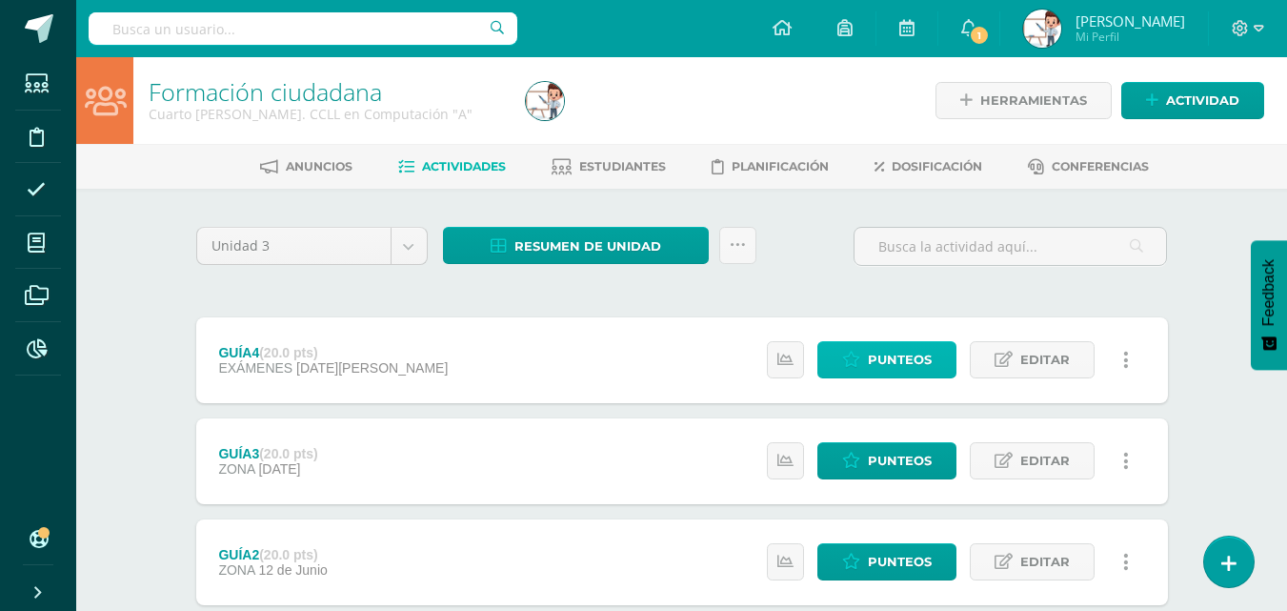
click at [892, 360] on span "Punteos" at bounding box center [900, 359] width 64 height 35
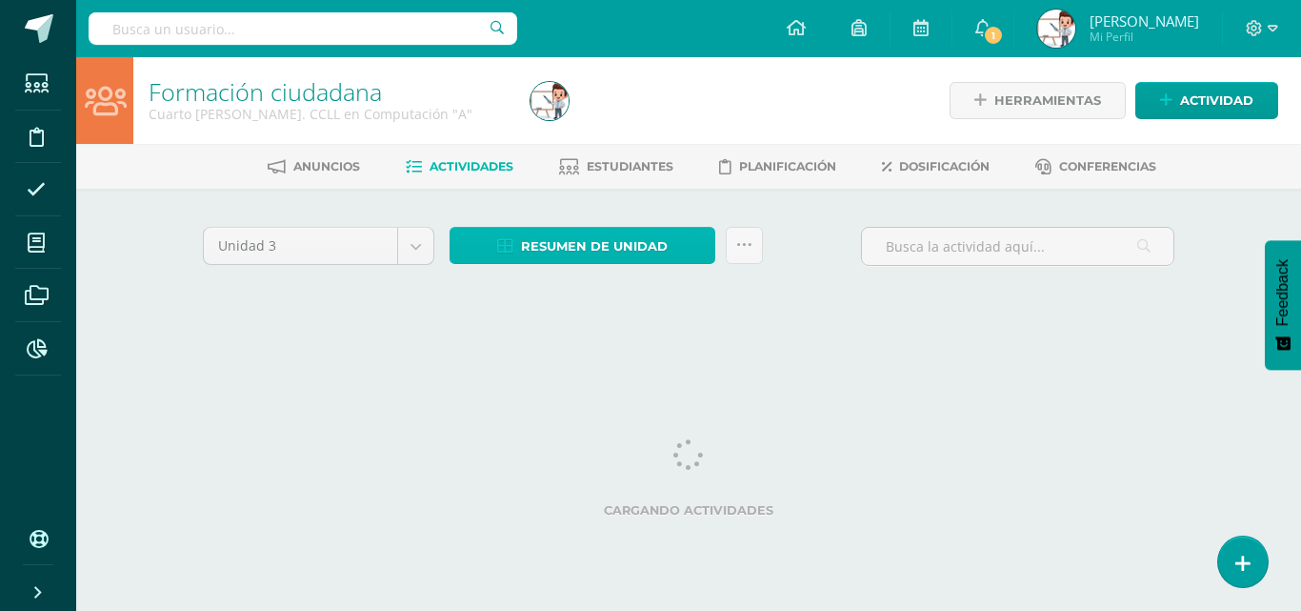
click at [582, 243] on span "Resumen de unidad" at bounding box center [594, 246] width 147 height 35
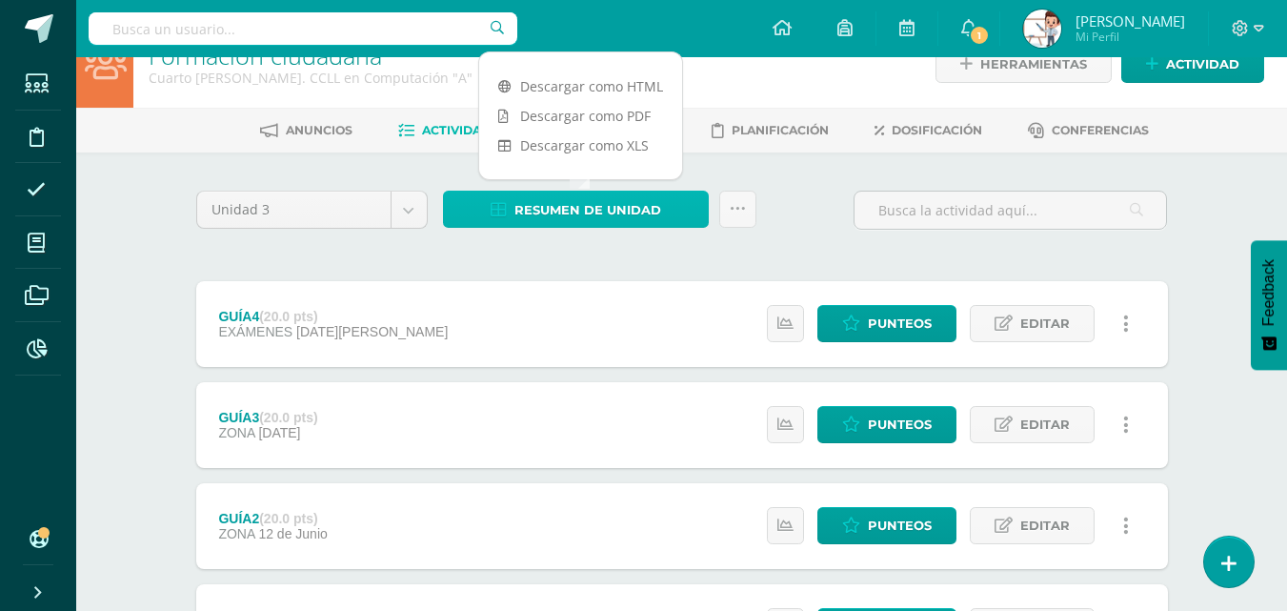
scroll to position [190, 0]
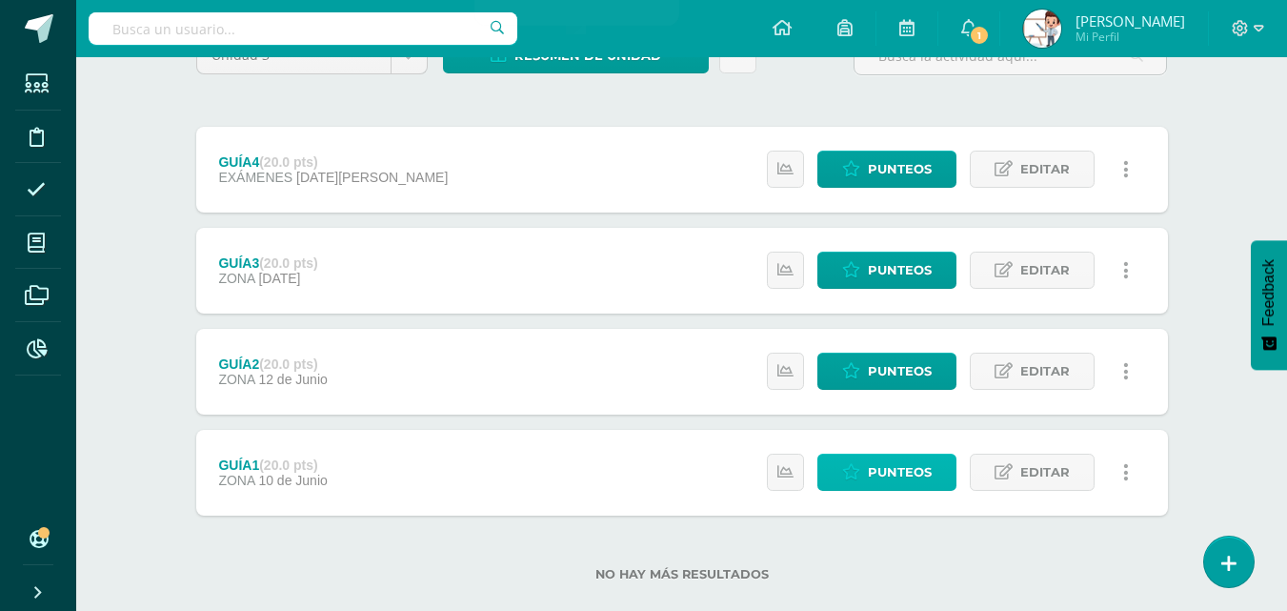
click at [884, 471] on span "Punteos" at bounding box center [900, 471] width 64 height 35
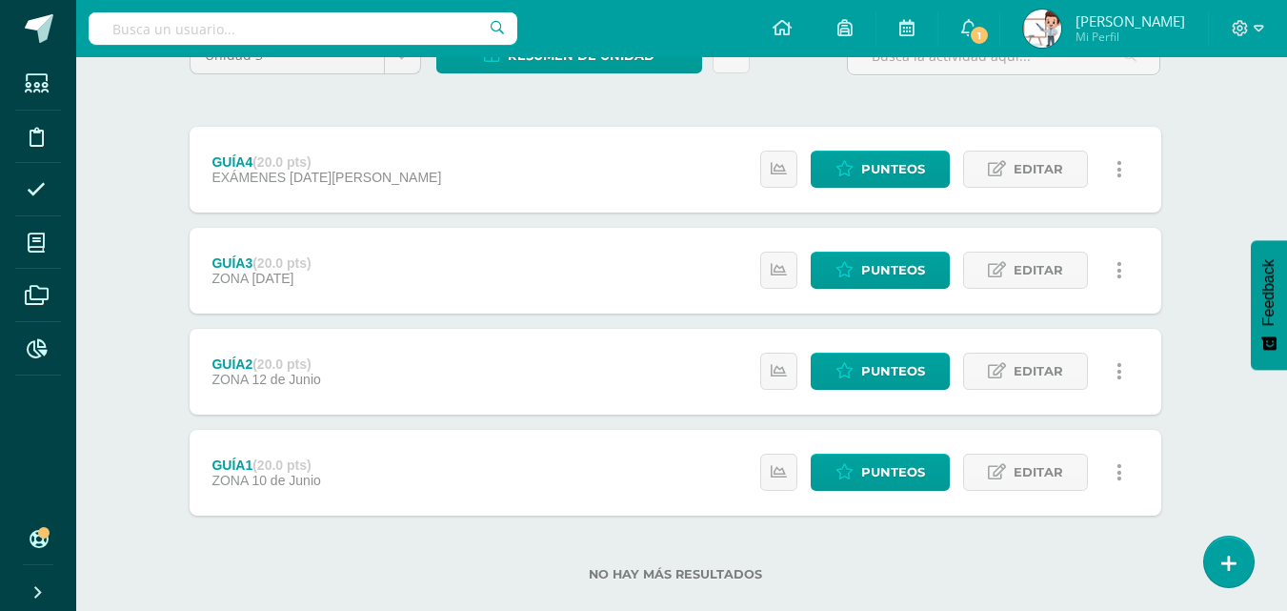
scroll to position [0, 7]
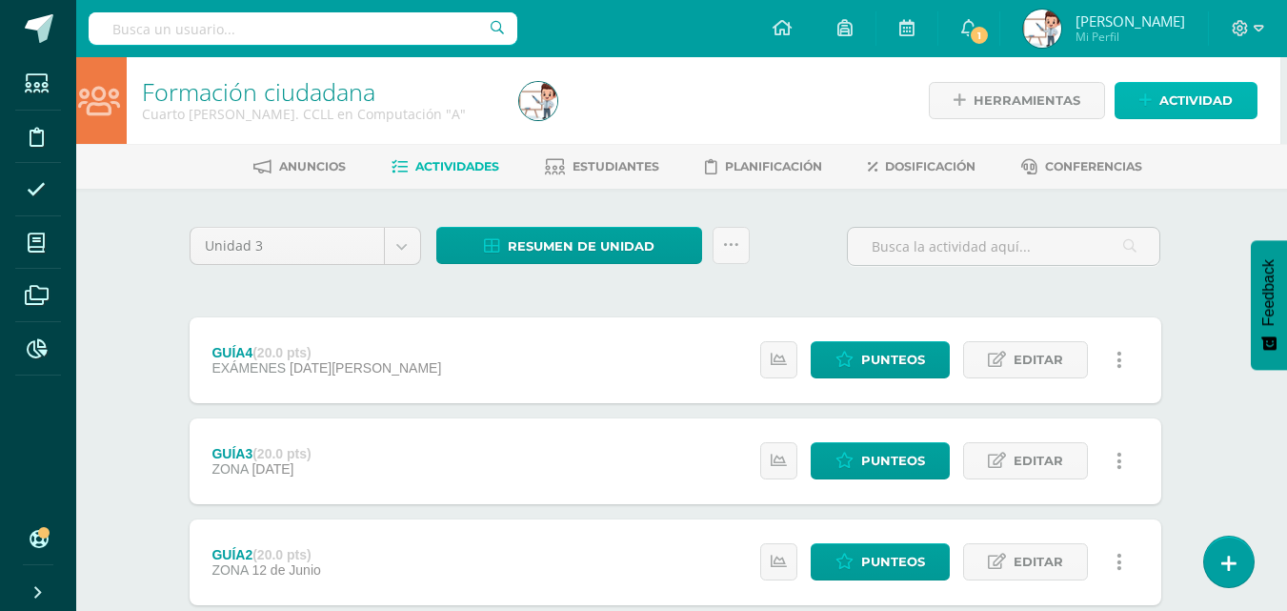
click at [1193, 92] on span "Actividad" at bounding box center [1195, 100] width 73 height 35
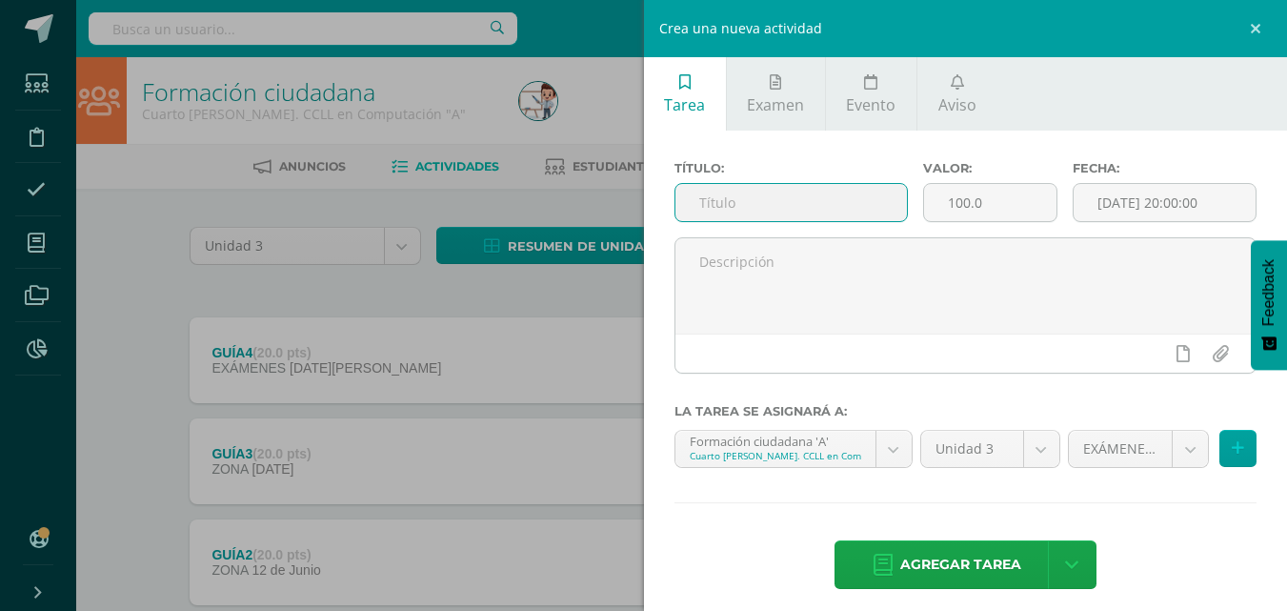
click at [848, 202] on input "text" at bounding box center [790, 202] width 231 height 37
type input "GUIA 5"
click at [981, 203] on input "100.0" at bounding box center [990, 202] width 132 height 37
type input "1"
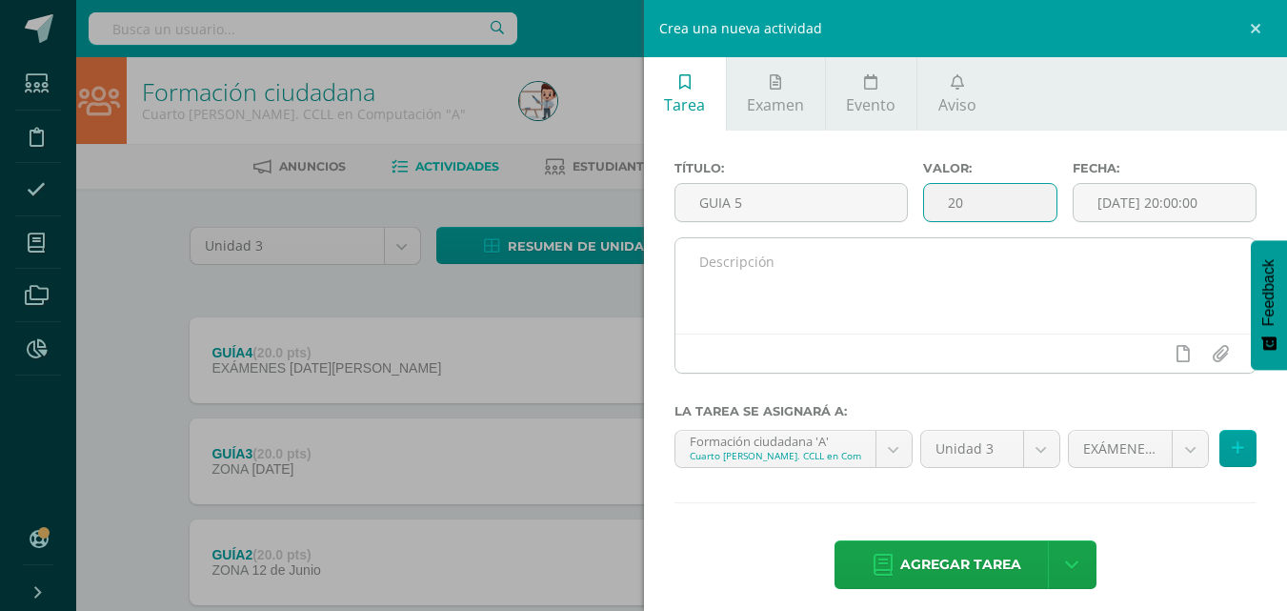
type input "20"
click at [879, 301] on textarea at bounding box center [965, 285] width 581 height 95
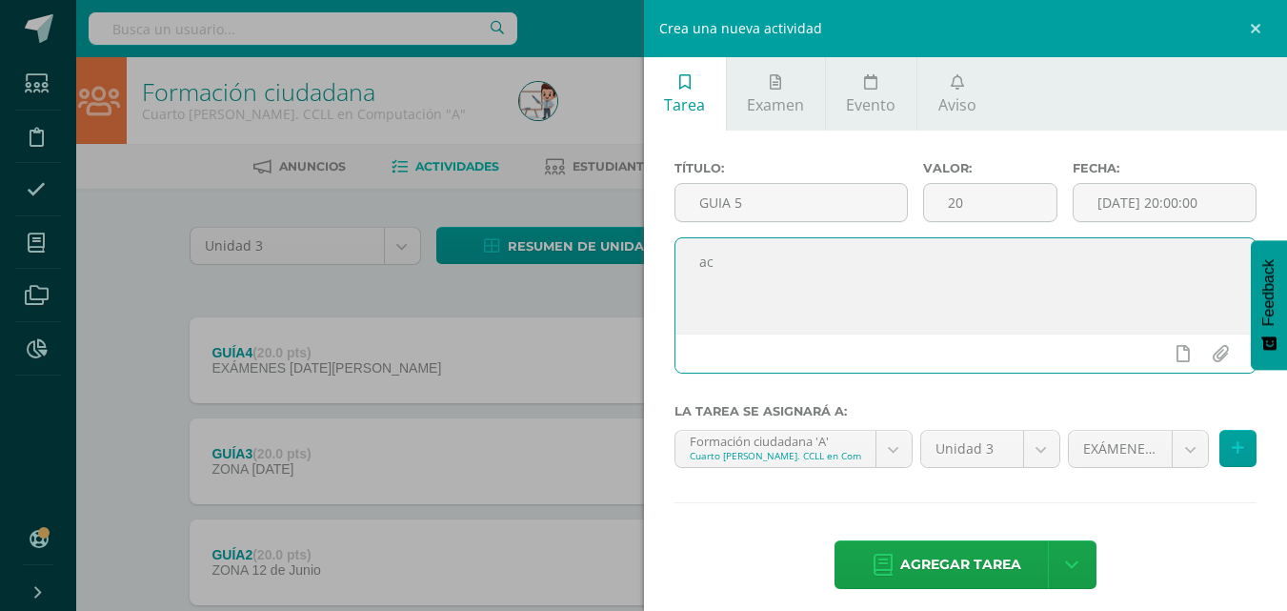
type textarea "a"
type textarea "Acto Cívico"
click at [1177, 448] on body "Estudiantes Disciplina Asistencia Mis cursos Archivos Reportes Soporte Ayuda Re…" at bounding box center [636, 416] width 1287 height 832
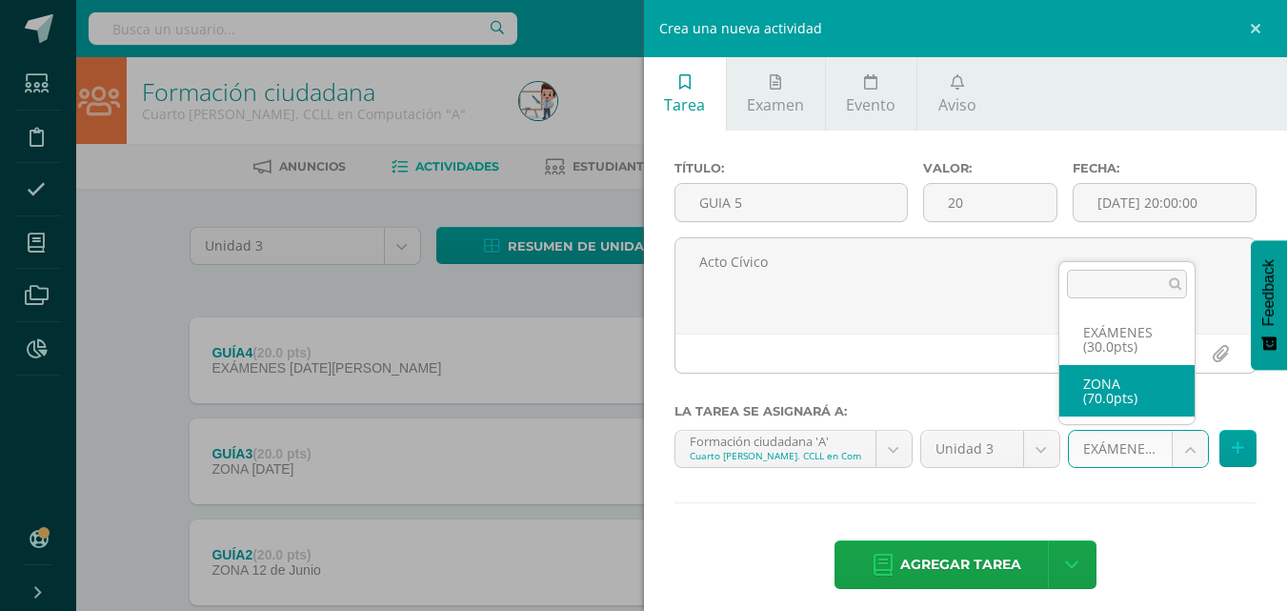
select select "119775"
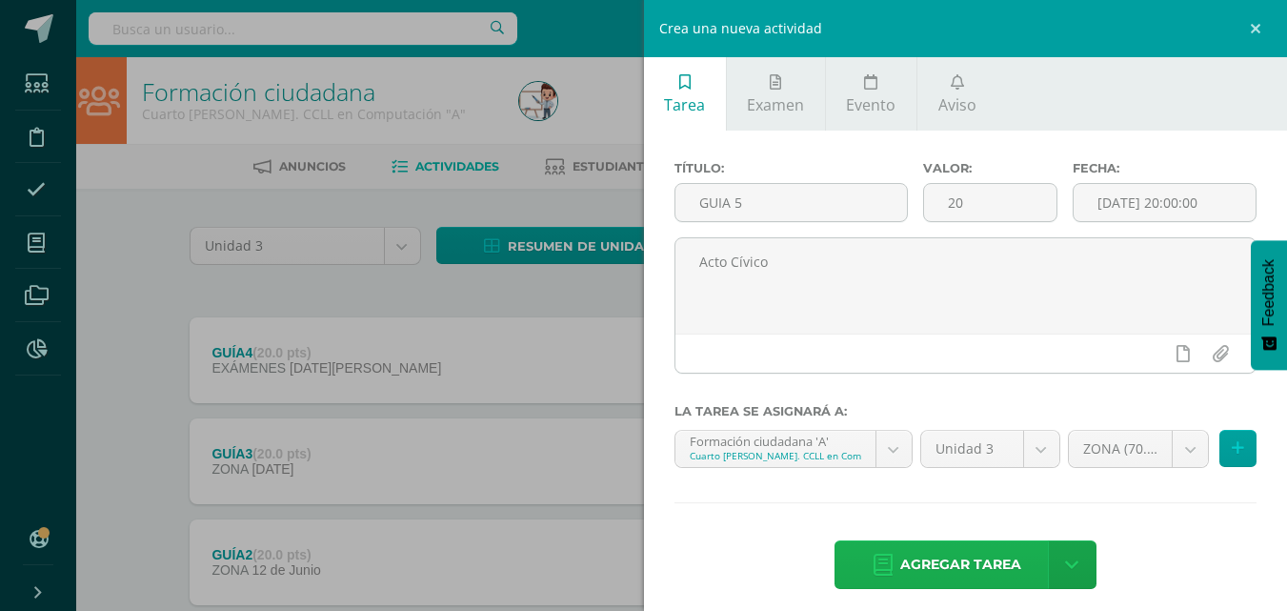
click at [933, 569] on span "Agregar tarea" at bounding box center [960, 564] width 121 height 47
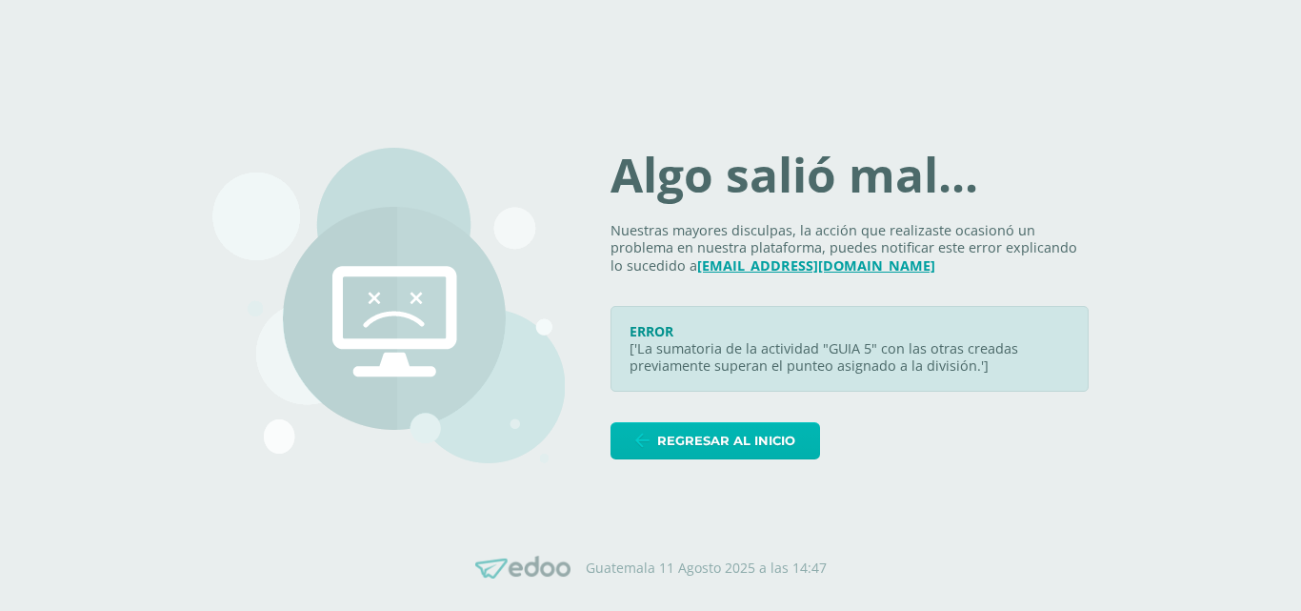
click at [752, 451] on span "Regresar al inicio" at bounding box center [726, 440] width 138 height 35
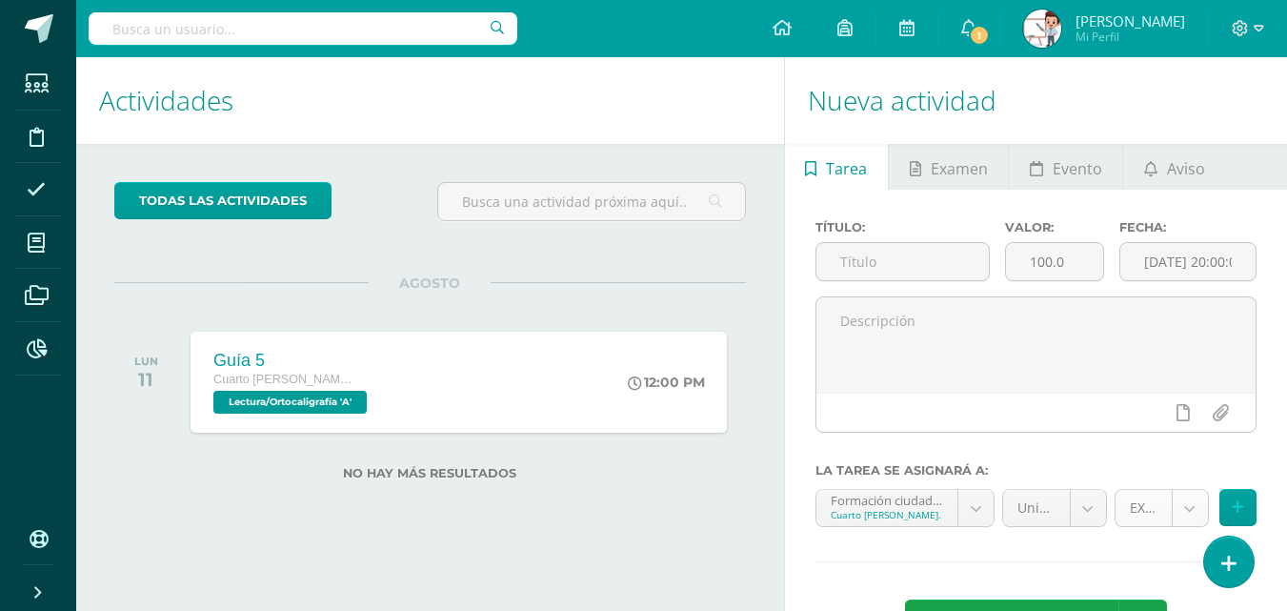
click at [1186, 511] on body "Estudiantes Disciplina Asistencia Mis cursos Archivos Reportes Soporte Ayuda Re…" at bounding box center [643, 305] width 1287 height 611
click at [1255, 33] on body "Estudiantes Disciplina Asistencia Mis cursos Archivos Reportes Soporte Ayuda Re…" at bounding box center [643, 305] width 1287 height 611
click at [1250, 26] on span at bounding box center [1248, 28] width 32 height 21
click at [1203, 130] on span "Cerrar sesión" at bounding box center [1198, 130] width 86 height 18
